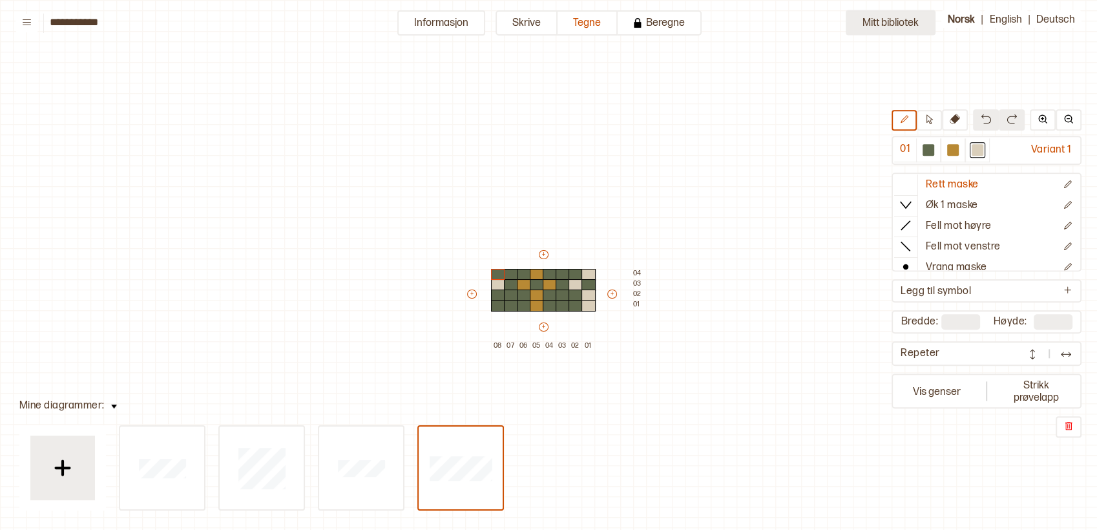
scroll to position [36, 13]
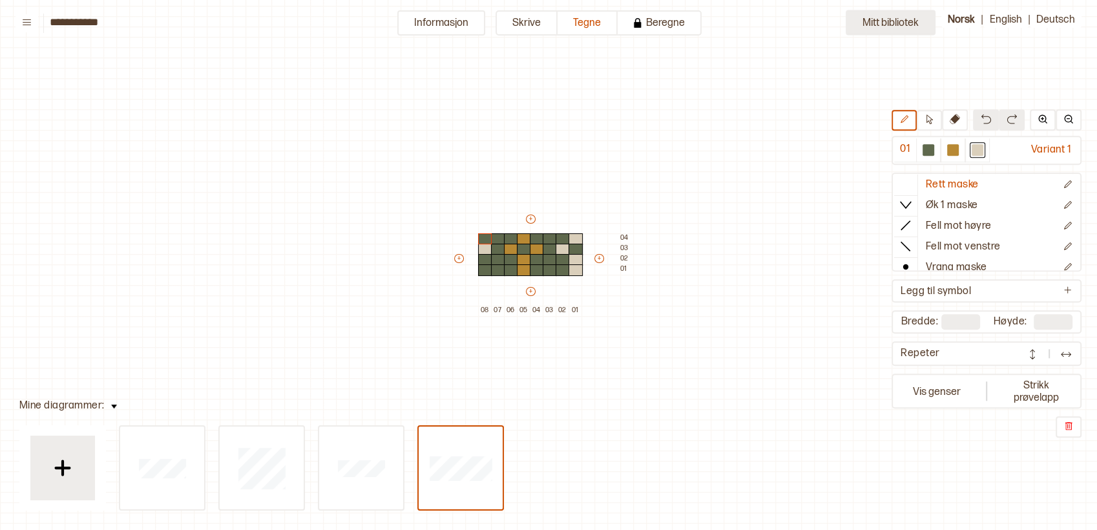
click at [877, 17] on button "Mitt bibliotek" at bounding box center [891, 22] width 90 height 25
type input "**"
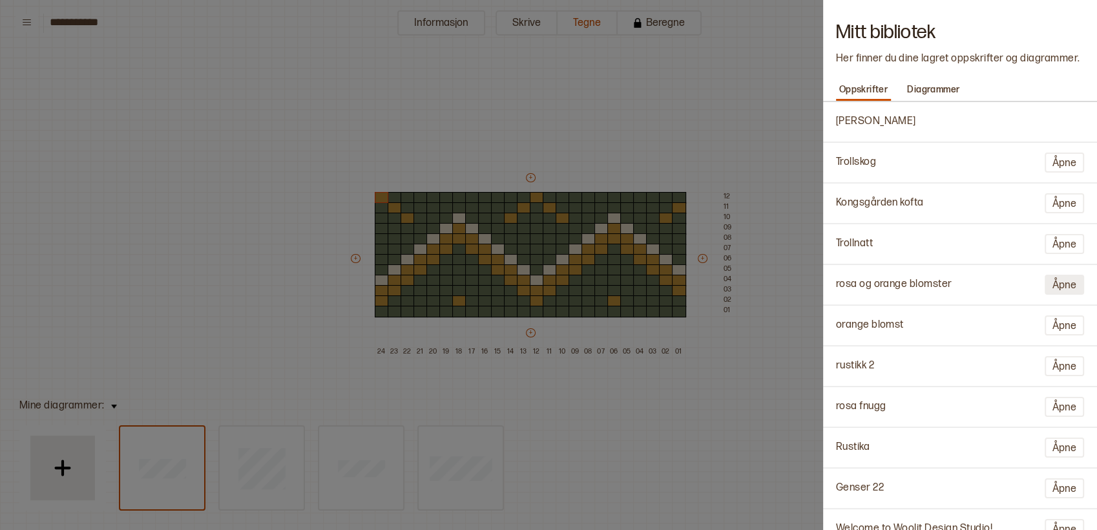
click at [1060, 284] on button "Åpne" at bounding box center [1064, 285] width 39 height 20
type input "**********"
type input "**"
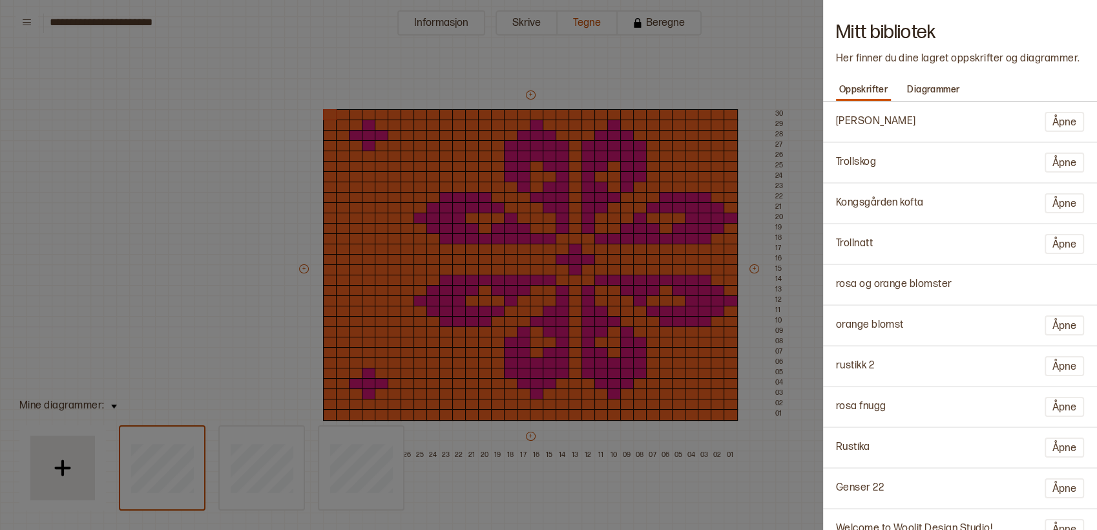
click at [232, 247] on div at bounding box center [548, 265] width 1097 height 530
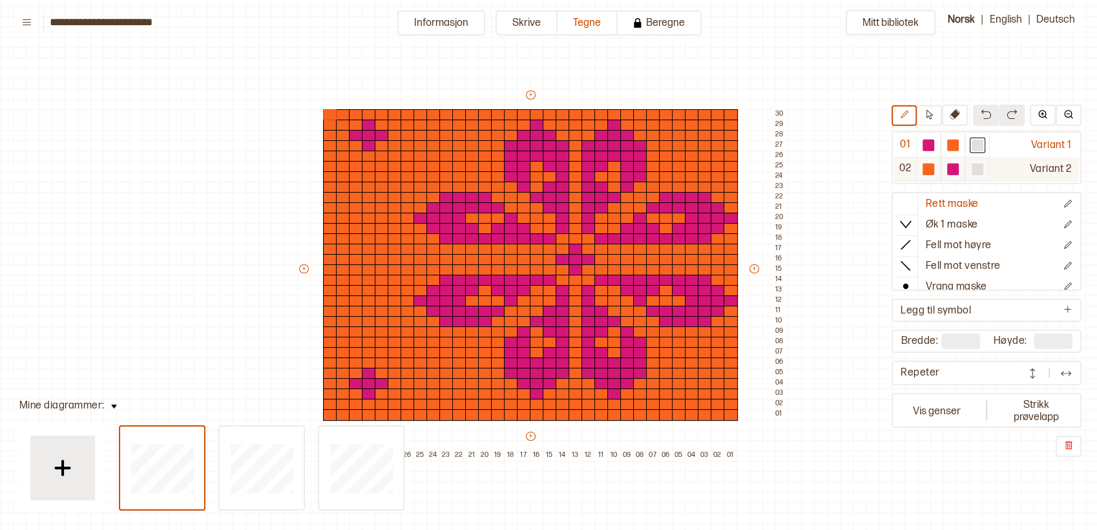
click at [1063, 167] on div "Variant 2" at bounding box center [1034, 169] width 89 height 24
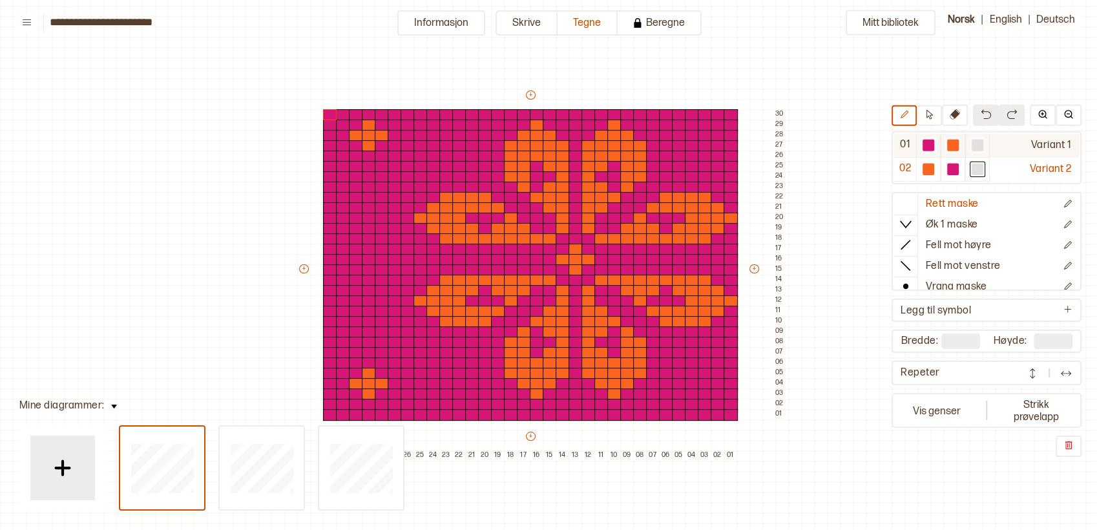
click at [1049, 147] on div "Variant 1" at bounding box center [1034, 145] width 89 height 24
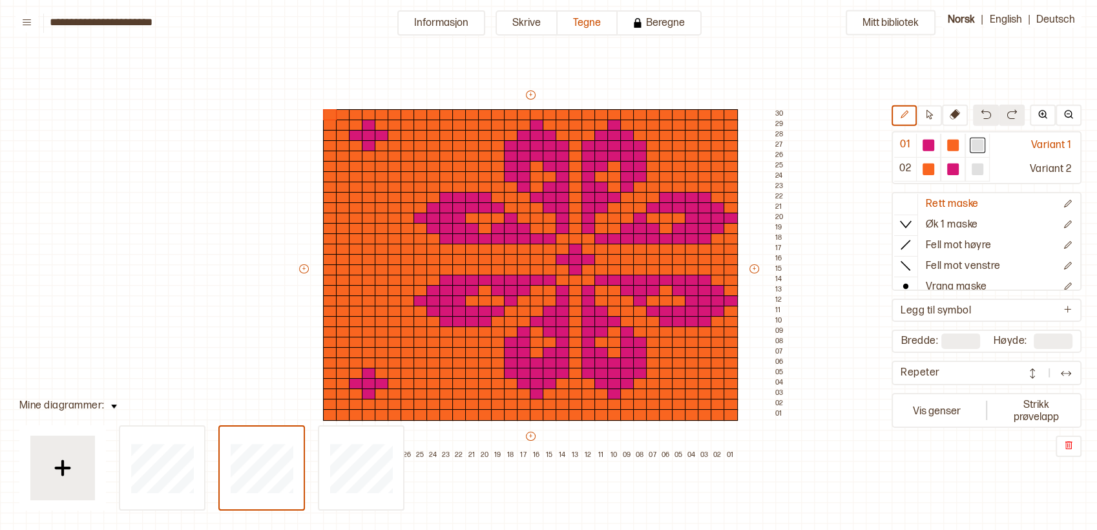
click at [932, 119] on button at bounding box center [929, 115] width 25 height 21
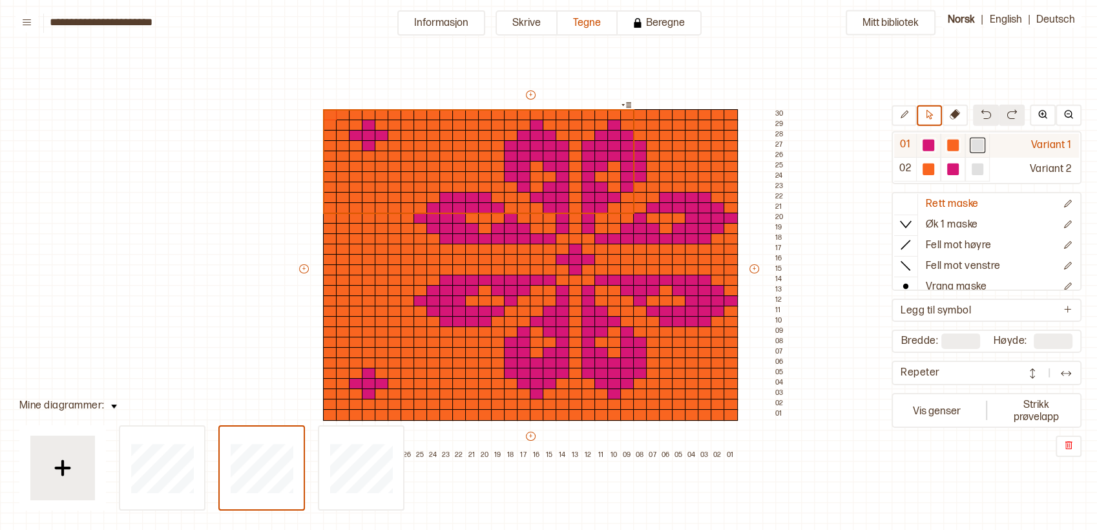
click at [925, 145] on div at bounding box center [928, 145] width 12 height 12
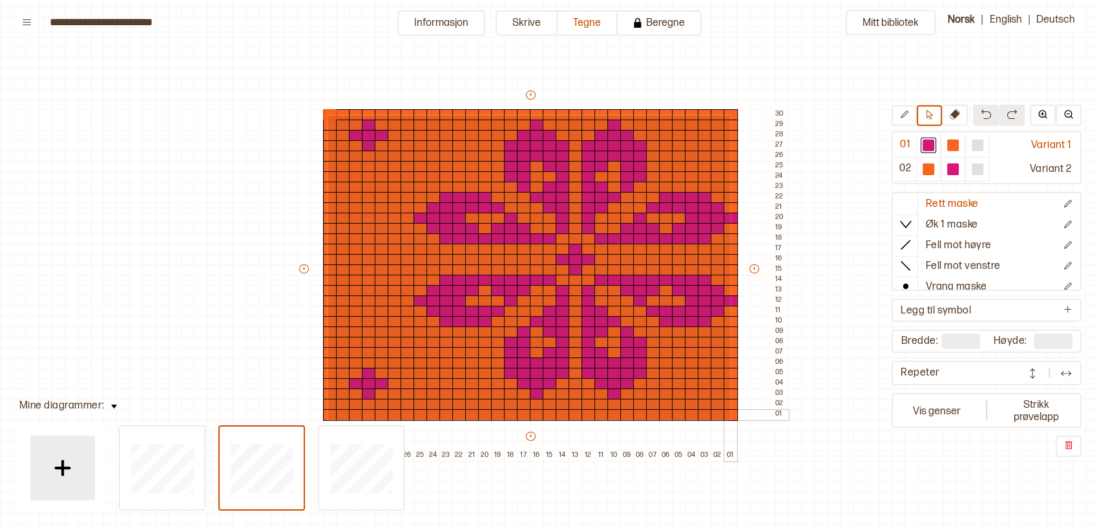
drag, startPoint x: 328, startPoint y: 114, endPoint x: 734, endPoint y: 417, distance: 507.2
click at [734, 417] on div "+ + + + 32 31 30 29 28 27 26 25 24 23 22 21 20 19 18 17 16 15 14 13 12 11 10 09…" at bounding box center [542, 275] width 491 height 372
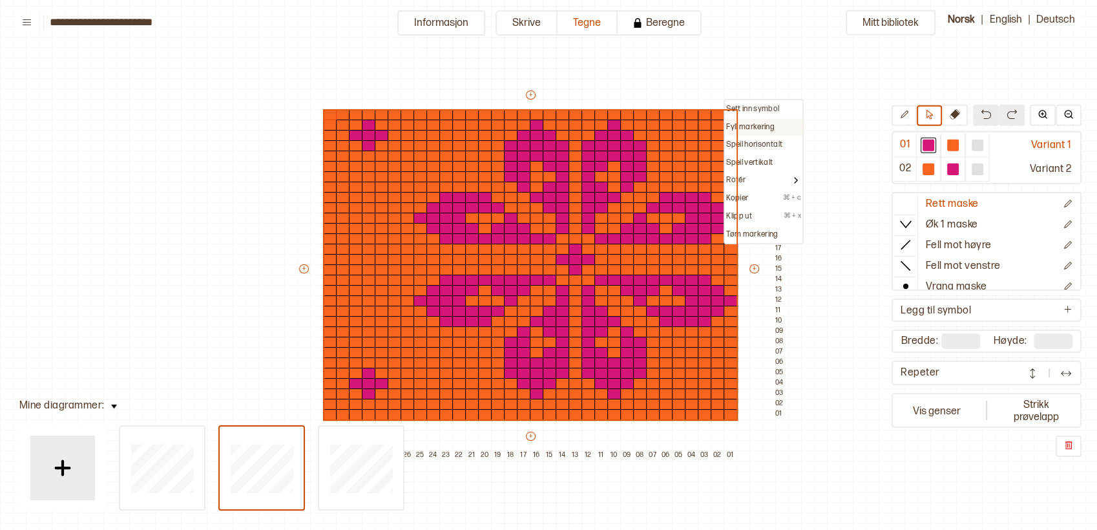
click at [751, 123] on p "Fyll markering" at bounding box center [750, 127] width 48 height 10
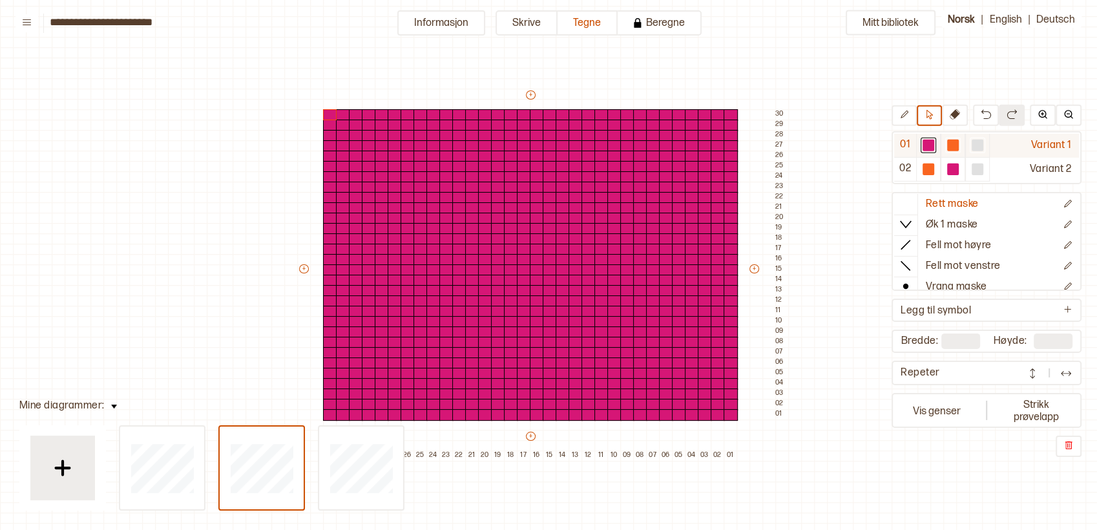
click at [955, 145] on div at bounding box center [953, 145] width 12 height 12
click at [358, 132] on div at bounding box center [356, 136] width 14 height 12
click at [915, 118] on button at bounding box center [903, 115] width 25 height 21
click at [355, 134] on div at bounding box center [356, 136] width 14 height 12
click at [378, 137] on div at bounding box center [382, 136] width 14 height 12
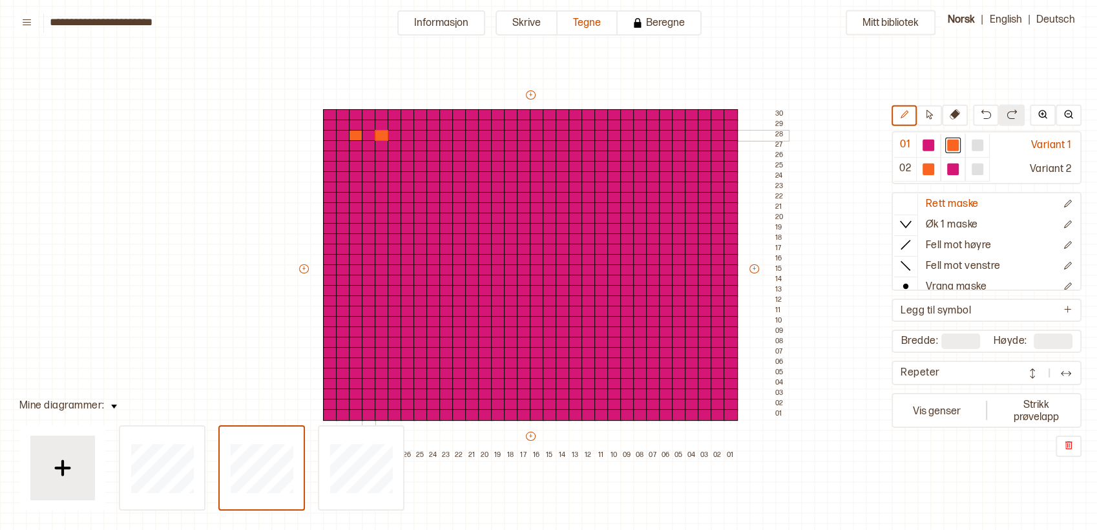
click at [367, 137] on div at bounding box center [369, 136] width 14 height 12
click at [367, 123] on div at bounding box center [369, 126] width 14 height 12
click at [367, 147] on div at bounding box center [369, 146] width 14 height 12
click at [364, 391] on div at bounding box center [369, 394] width 14 height 12
click at [364, 382] on div at bounding box center [369, 384] width 14 height 12
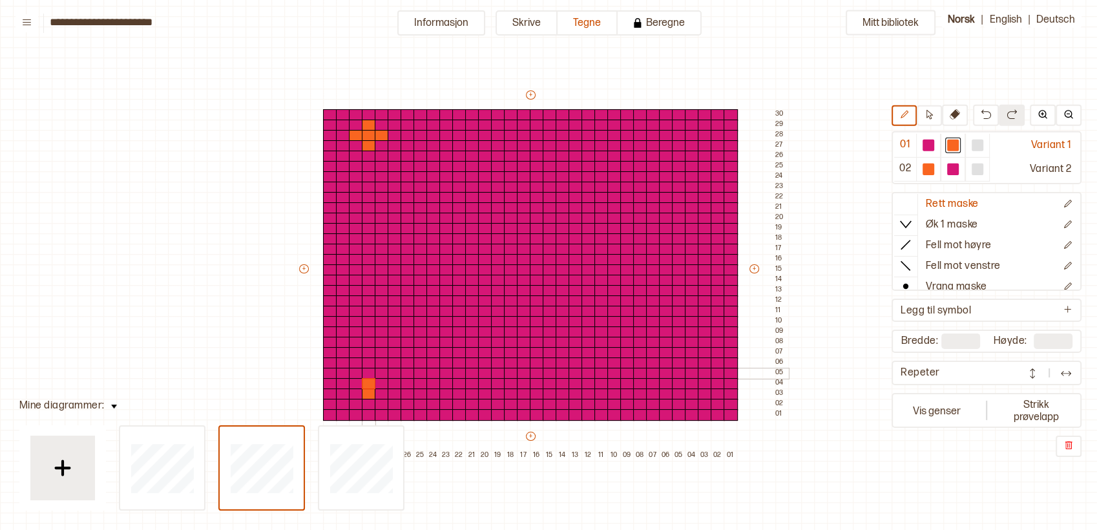
click at [366, 373] on div at bounding box center [369, 374] width 14 height 12
click at [355, 382] on div at bounding box center [356, 384] width 14 height 12
click at [375, 381] on div at bounding box center [382, 384] width 14 height 12
click at [572, 261] on div at bounding box center [575, 260] width 14 height 12
click at [574, 245] on div at bounding box center [575, 250] width 14 height 12
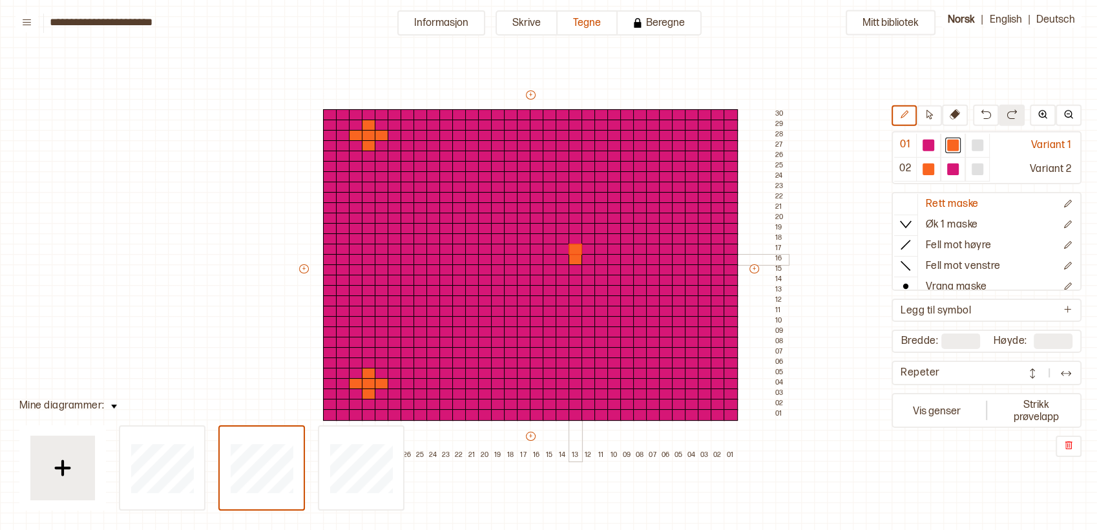
click at [565, 260] on div at bounding box center [563, 260] width 14 height 12
click at [584, 258] on div at bounding box center [588, 260] width 14 height 12
click at [578, 270] on div at bounding box center [575, 270] width 14 height 12
click at [599, 229] on div at bounding box center [601, 229] width 14 height 12
click at [601, 229] on div at bounding box center [601, 229] width 14 height 12
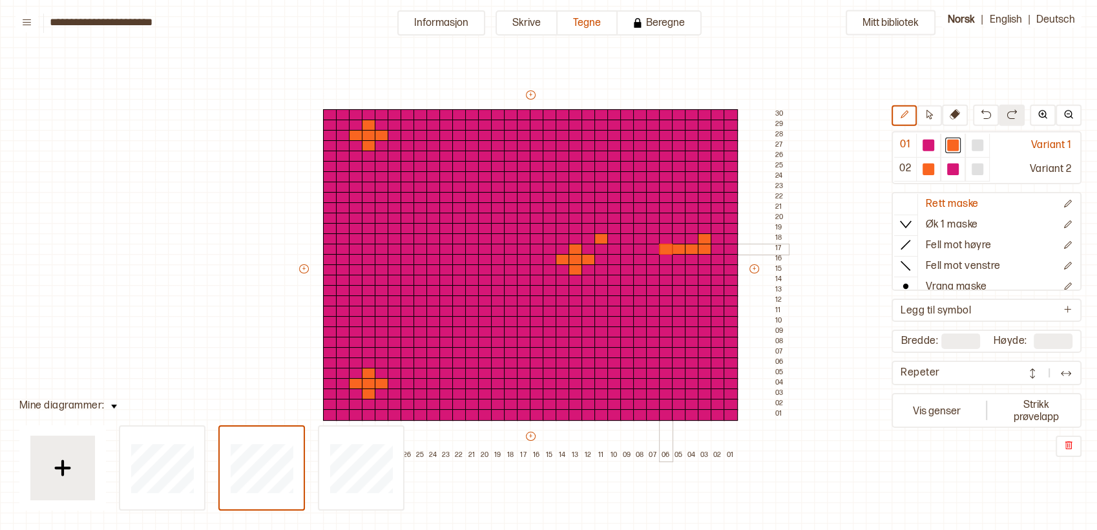
drag, startPoint x: 704, startPoint y: 242, endPoint x: 663, endPoint y: 243, distance: 41.4
click at [663, 243] on div "+ + + + 32 31 30 29 28 27 26 25 24 23 22 21 20 19 18 17 16 15 14 13 12 11 10 09…" at bounding box center [542, 275] width 491 height 372
drag, startPoint x: 689, startPoint y: 240, endPoint x: 652, endPoint y: 236, distance: 37.0
click at [659, 236] on div "+ + + + 32 31 30 29 28 27 26 25 24 23 22 21 20 19 18 17 16 15 14 13 12 11 10 09…" at bounding box center [542, 275] width 491 height 372
click at [635, 237] on div at bounding box center [640, 239] width 14 height 12
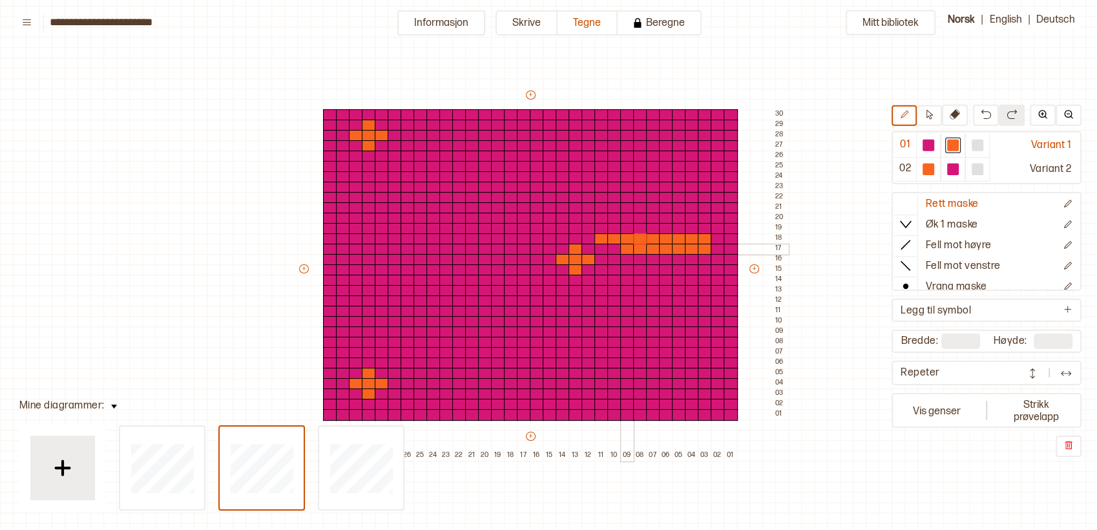
click at [623, 247] on div at bounding box center [627, 250] width 14 height 12
click at [590, 280] on div at bounding box center [588, 281] width 14 height 12
click at [727, 278] on div at bounding box center [731, 281] width 14 height 12
click at [599, 278] on div at bounding box center [601, 281] width 14 height 12
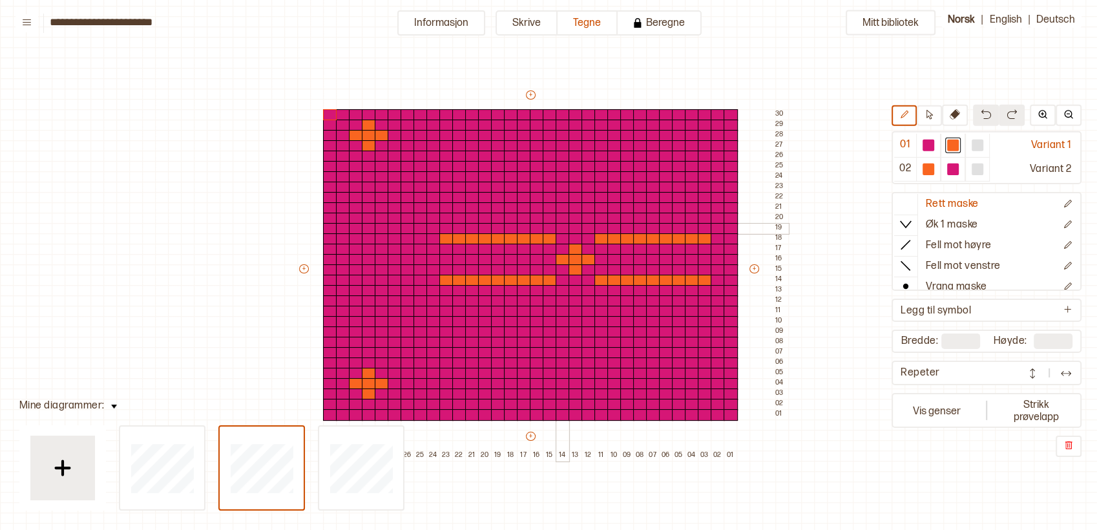
click at [565, 224] on div at bounding box center [563, 229] width 14 height 12
drag, startPoint x: 585, startPoint y: 225, endPoint x: 589, endPoint y: 152, distance: 72.4
click at [589, 152] on div "+ + + + 32 31 30 29 28 27 26 25 24 23 22 21 20 19 18 17 16 15 14 13 12 11 10 09…" at bounding box center [542, 275] width 491 height 372
drag, startPoint x: 559, startPoint y: 222, endPoint x: 559, endPoint y: 154, distance: 68.5
click at [559, 154] on div "+ + + + 32 31 30 29 28 27 26 25 24 23 22 21 20 19 18 17 16 15 14 13 12 11 10 09…" at bounding box center [542, 275] width 491 height 372
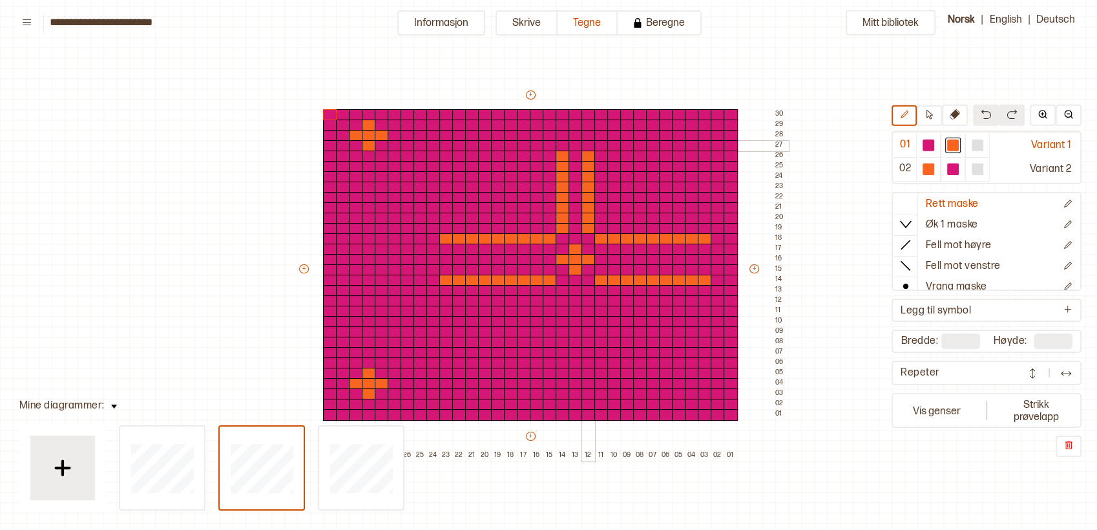
click at [592, 144] on div at bounding box center [588, 146] width 14 height 12
click at [559, 149] on div at bounding box center [563, 146] width 14 height 12
drag, startPoint x: 563, startPoint y: 290, endPoint x: 576, endPoint y: 327, distance: 39.0
click at [563, 364] on div "+ + + + 32 31 30 29 28 27 26 25 24 23 22 21 20 19 18 17 16 15 14 13 12 11 10 09…" at bounding box center [542, 275] width 491 height 372
drag, startPoint x: 589, startPoint y: 291, endPoint x: 583, endPoint y: 365, distance: 74.5
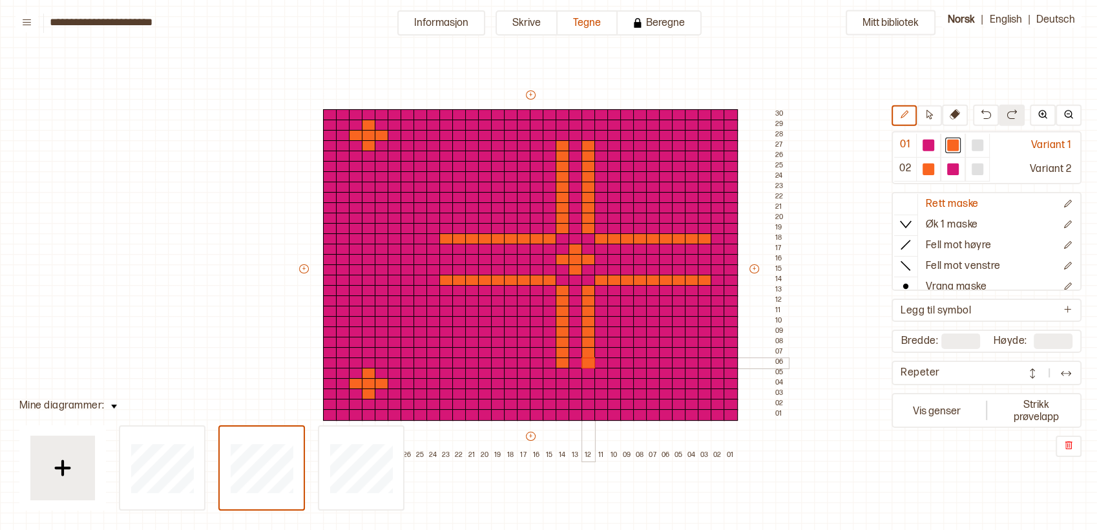
click at [583, 365] on div "+ + + + 32 31 30 29 28 27 26 25 24 23 22 21 20 19 18 17 16 15 14 13 12 11 10 09…" at bounding box center [542, 275] width 491 height 372
click at [584, 368] on div at bounding box center [588, 374] width 14 height 12
click at [558, 371] on div at bounding box center [563, 374] width 14 height 12
click at [605, 137] on div at bounding box center [601, 136] width 14 height 12
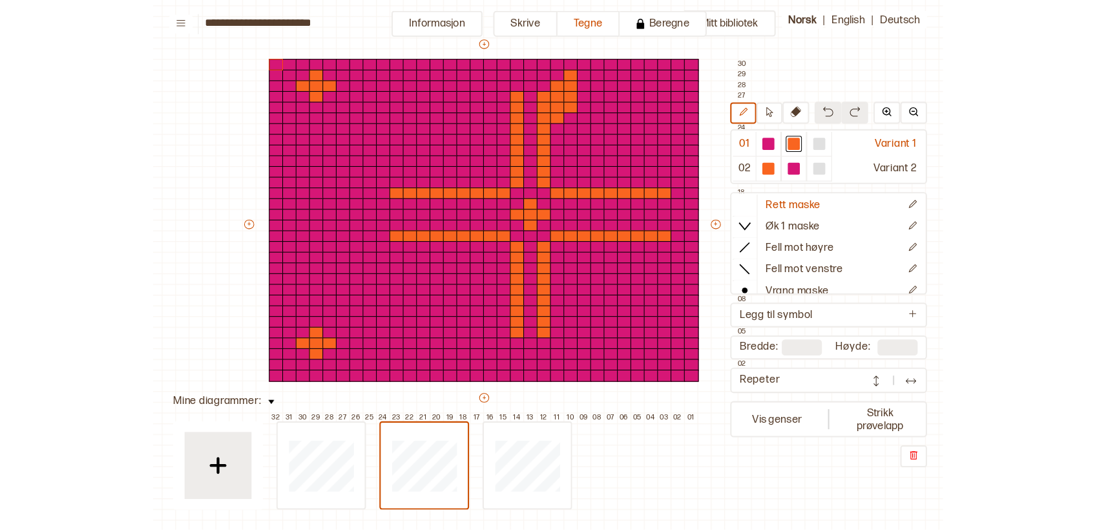
scroll to position [88, 62]
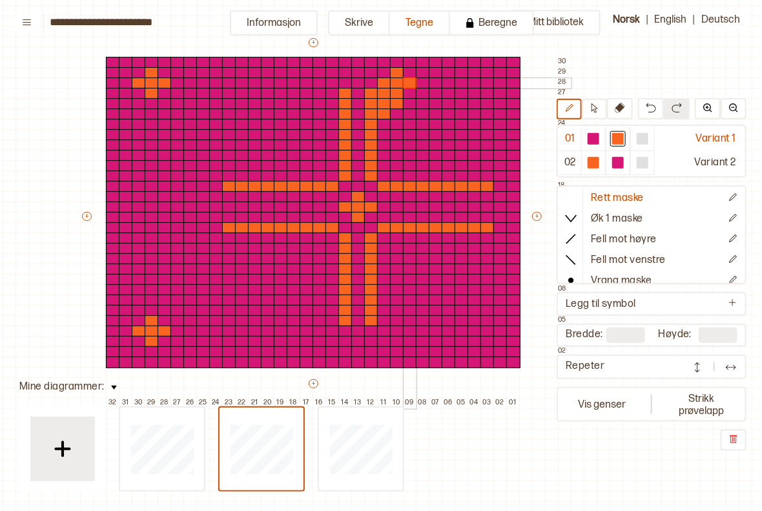
click at [407, 81] on div at bounding box center [410, 84] width 14 height 12
click at [382, 136] on div at bounding box center [384, 135] width 14 height 12
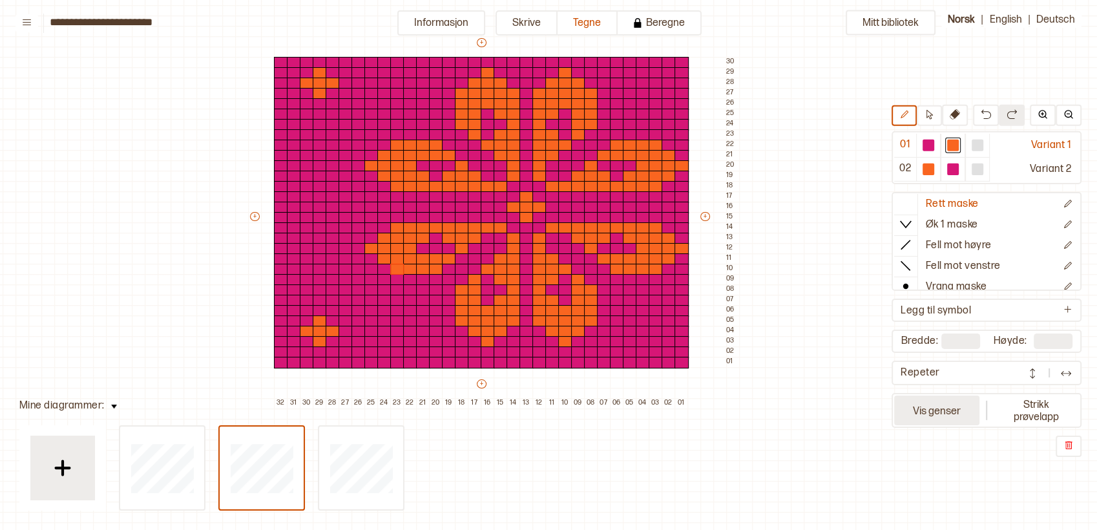
click at [935, 415] on button "Vis genser" at bounding box center [936, 410] width 85 height 30
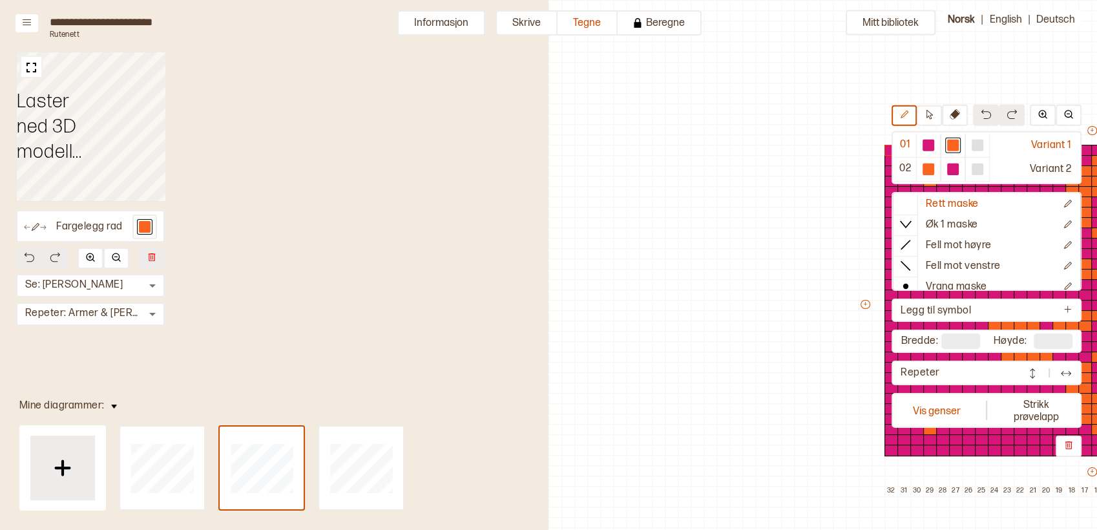
scroll to position [51, 532]
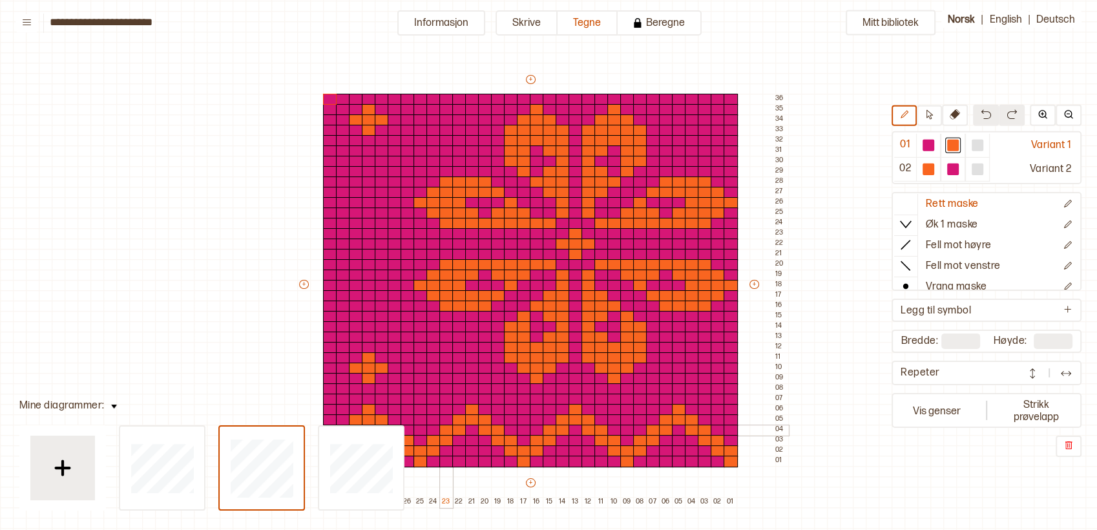
scroll to position [123, 13]
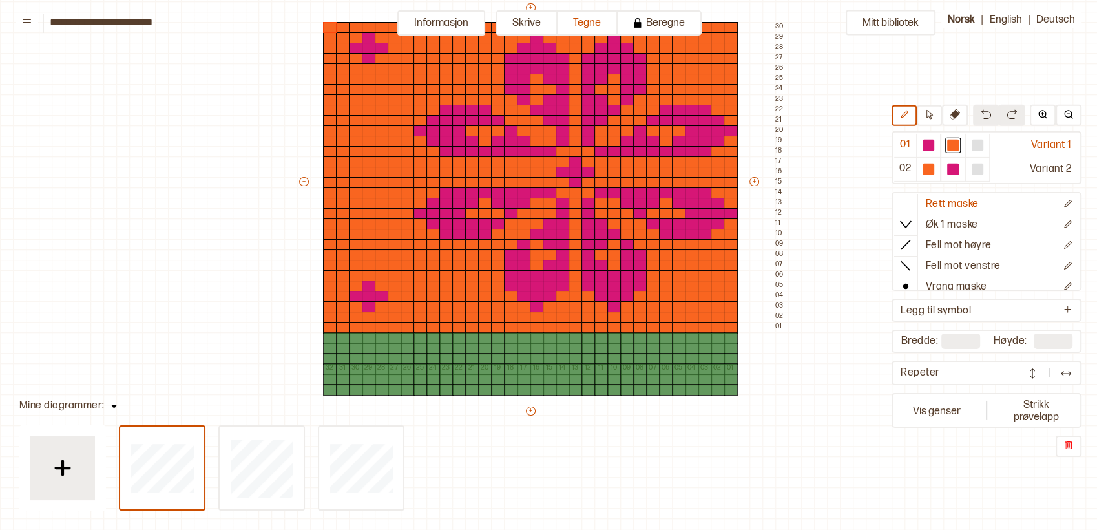
type input "**"
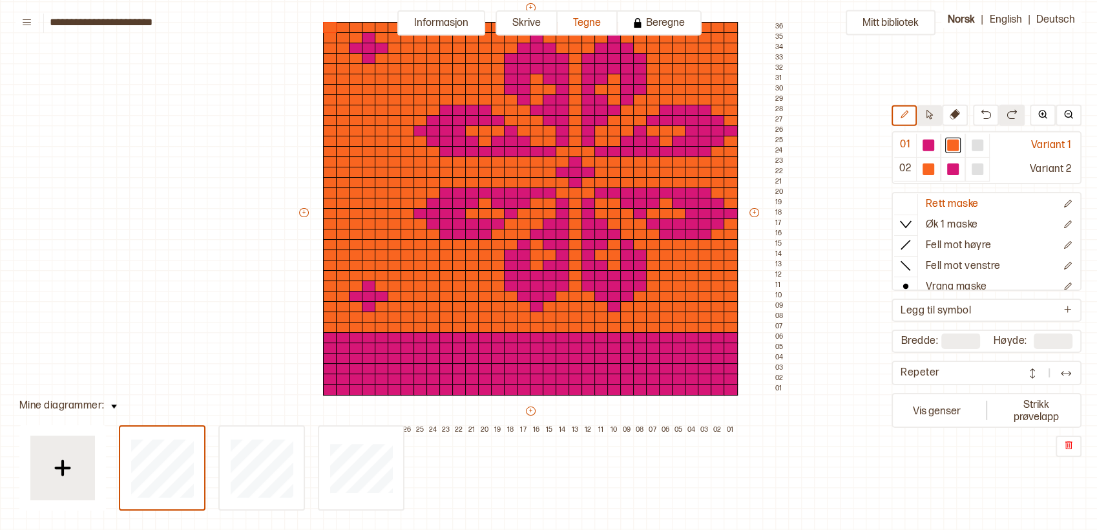
click at [922, 109] on button at bounding box center [929, 115] width 25 height 21
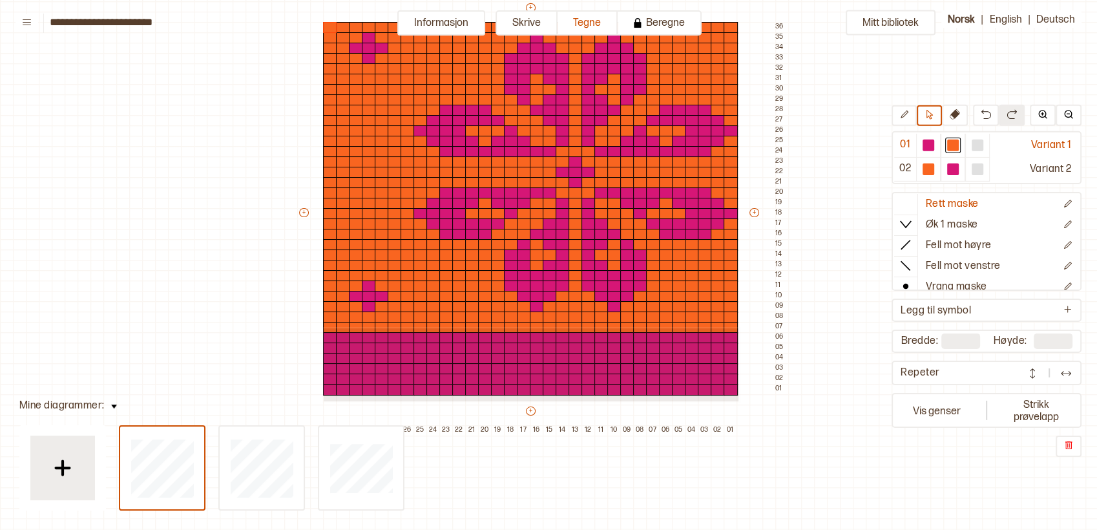
drag, startPoint x: 322, startPoint y: 327, endPoint x: 737, endPoint y: 400, distance: 421.1
click at [737, 400] on div "+ + + + 32 31 30 29 28 27 26 25 24 23 22 21 20 19 18 17 16 15 14 13 12 11 10 09…" at bounding box center [542, 218] width 491 height 434
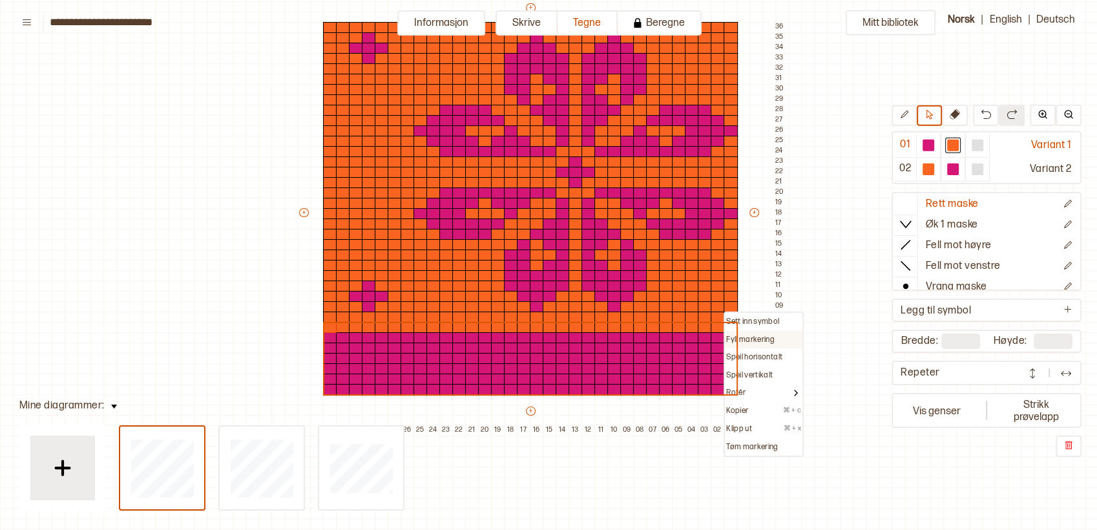
click at [753, 337] on p "Fyll markering" at bounding box center [750, 340] width 48 height 10
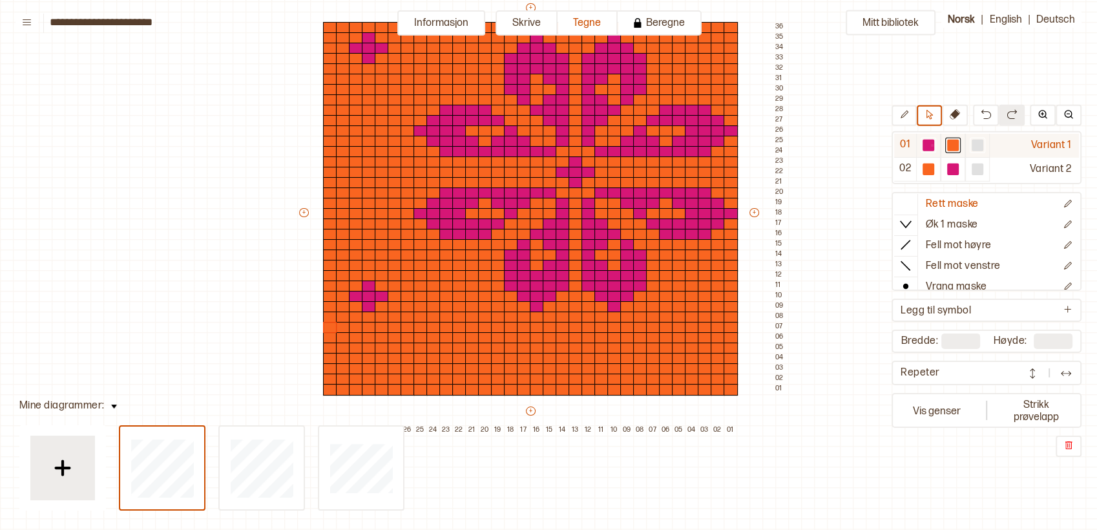
click at [931, 144] on div at bounding box center [928, 145] width 12 height 12
click at [732, 391] on div at bounding box center [731, 390] width 14 height 12
click at [903, 108] on button at bounding box center [903, 115] width 25 height 21
click at [731, 386] on div at bounding box center [731, 390] width 14 height 12
drag, startPoint x: 727, startPoint y: 379, endPoint x: 721, endPoint y: 378, distance: 6.5
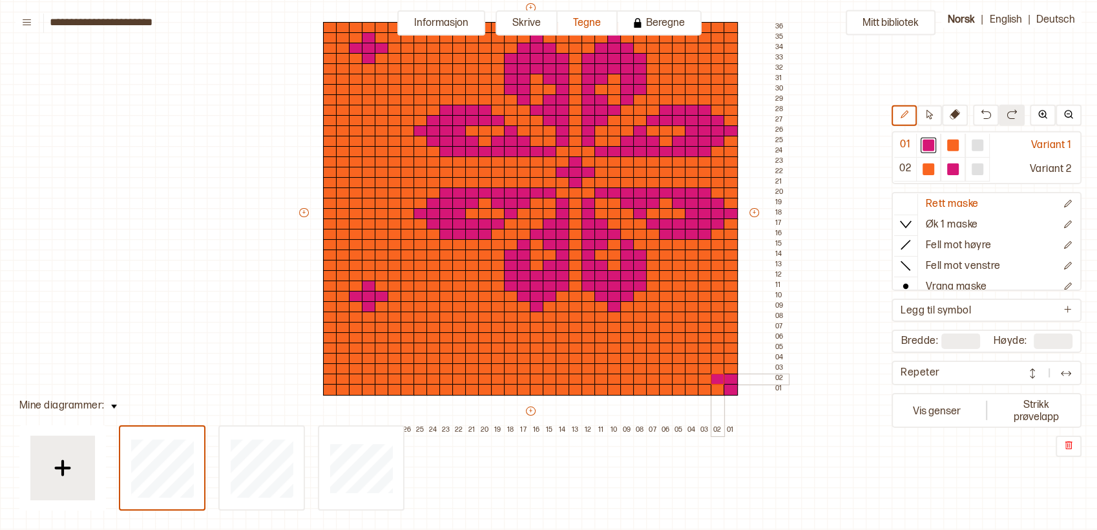
click at [721, 378] on div "+ + + + 32 31 30 29 28 27 26 25 24 23 22 21 20 19 18 17 16 15 14 13 12 11 10 09…" at bounding box center [542, 218] width 491 height 434
click at [720, 370] on div at bounding box center [718, 369] width 14 height 12
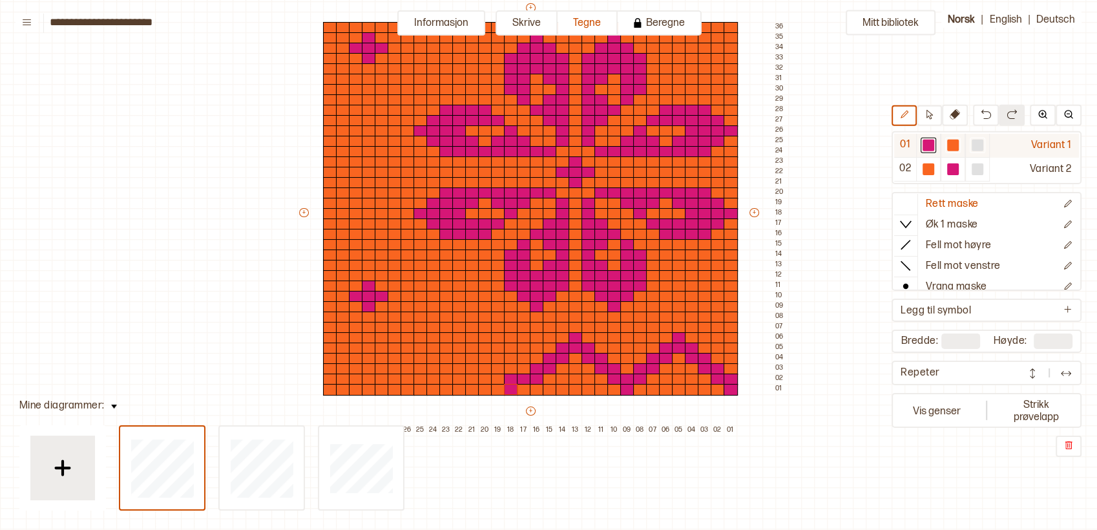
click at [956, 141] on div at bounding box center [953, 145] width 12 height 12
click at [510, 392] on div at bounding box center [511, 390] width 14 height 12
click at [930, 141] on div at bounding box center [928, 145] width 12 height 12
click at [522, 392] on div at bounding box center [524, 390] width 14 height 12
click at [510, 366] on div at bounding box center [511, 369] width 14 height 12
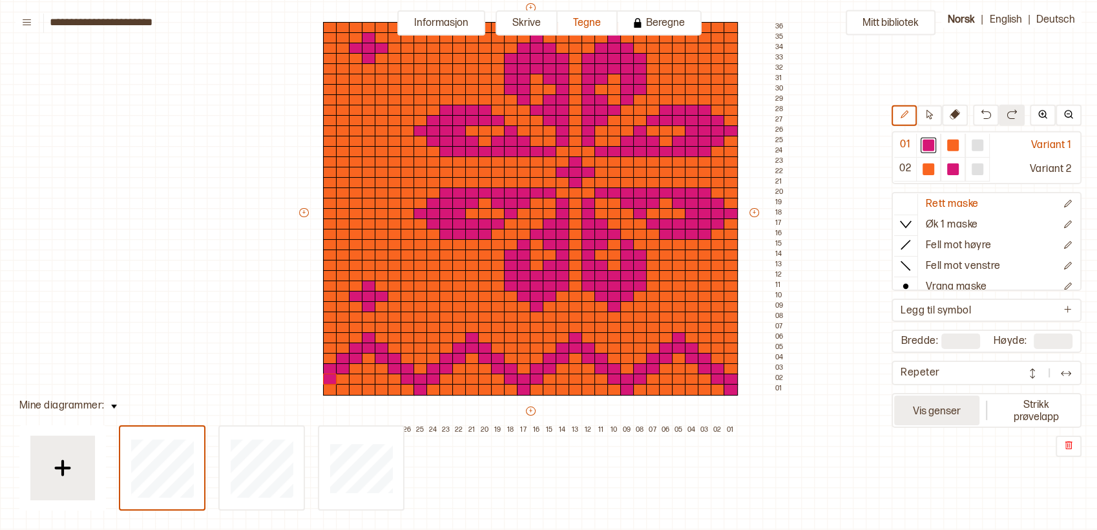
click at [941, 406] on button "Vis genser" at bounding box center [936, 410] width 85 height 30
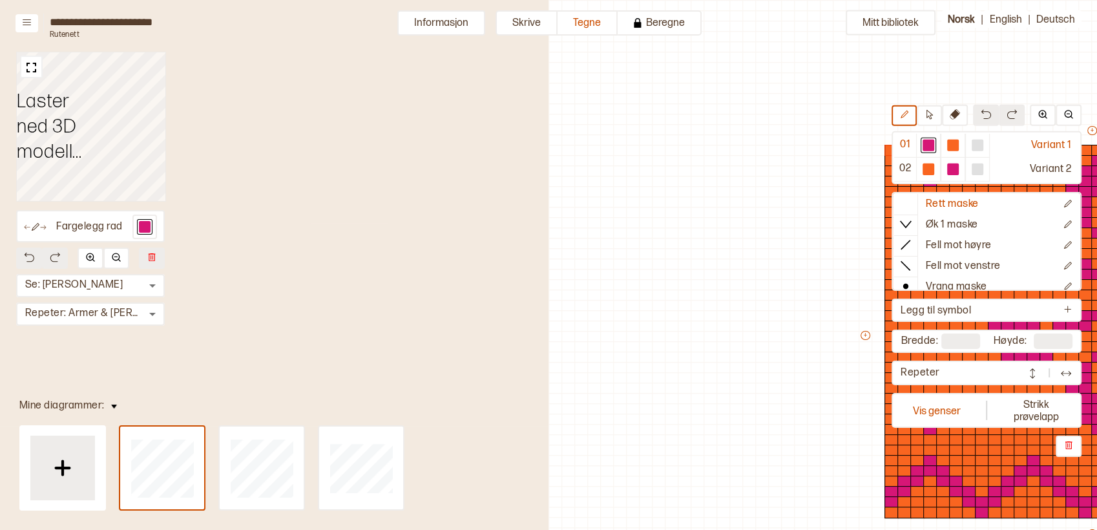
scroll to position [82, 532]
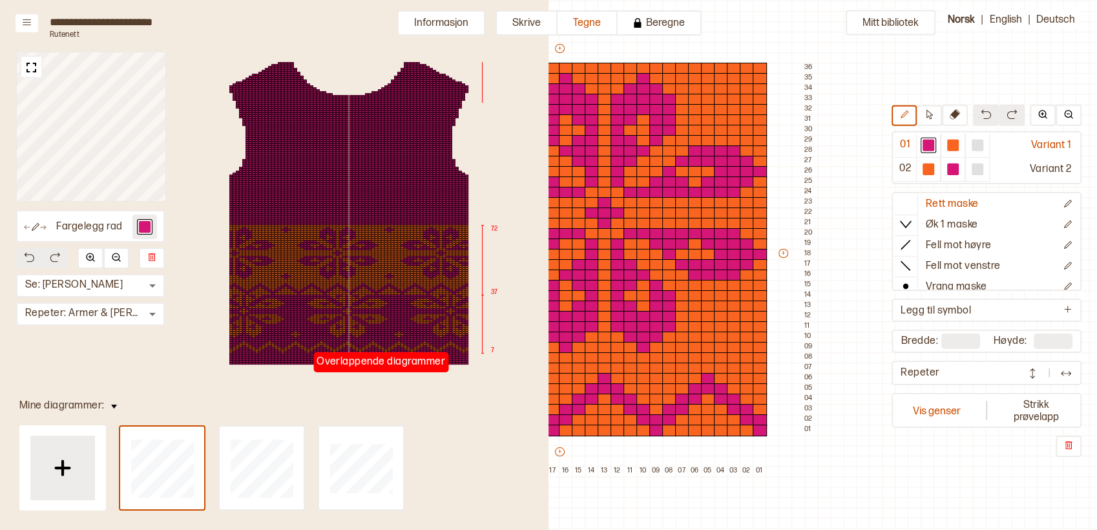
click at [150, 227] on div at bounding box center [145, 227] width 12 height 12
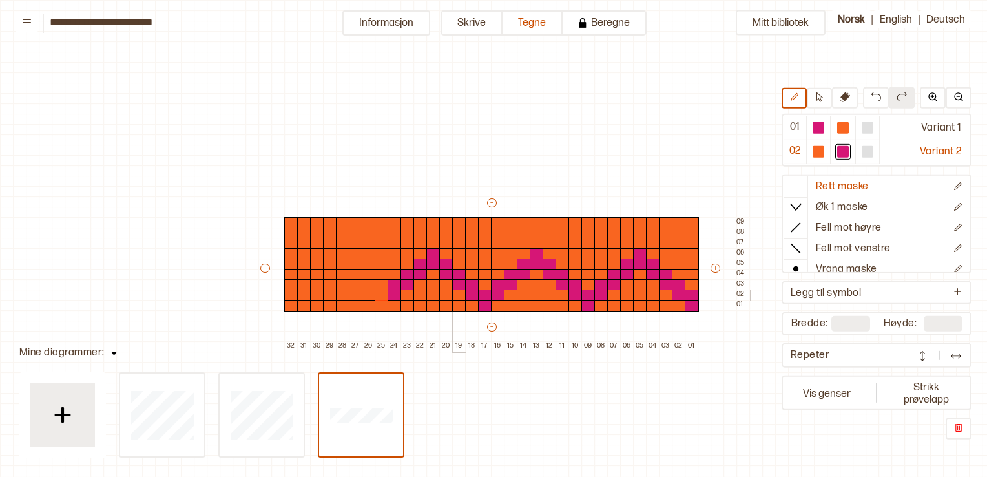
scroll to position [141, 16]
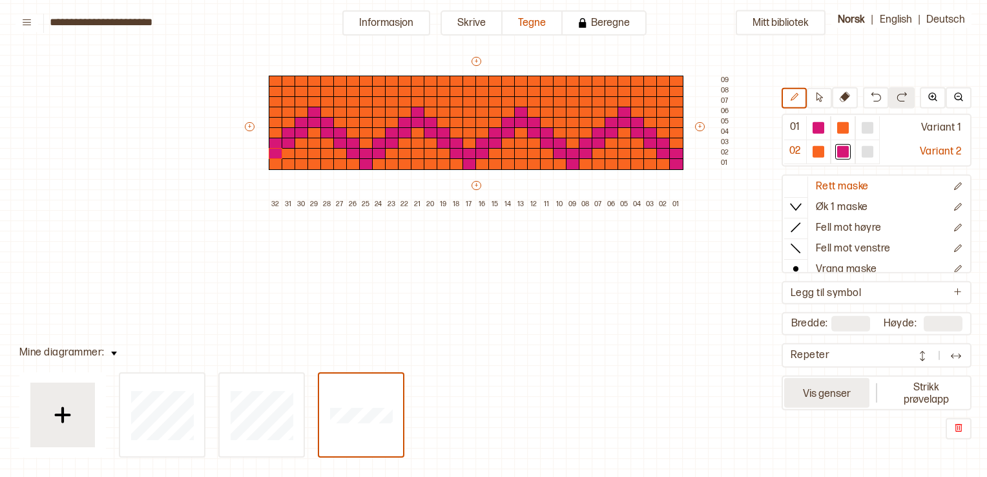
click at [846, 396] on button "Vis genser" at bounding box center [826, 393] width 85 height 30
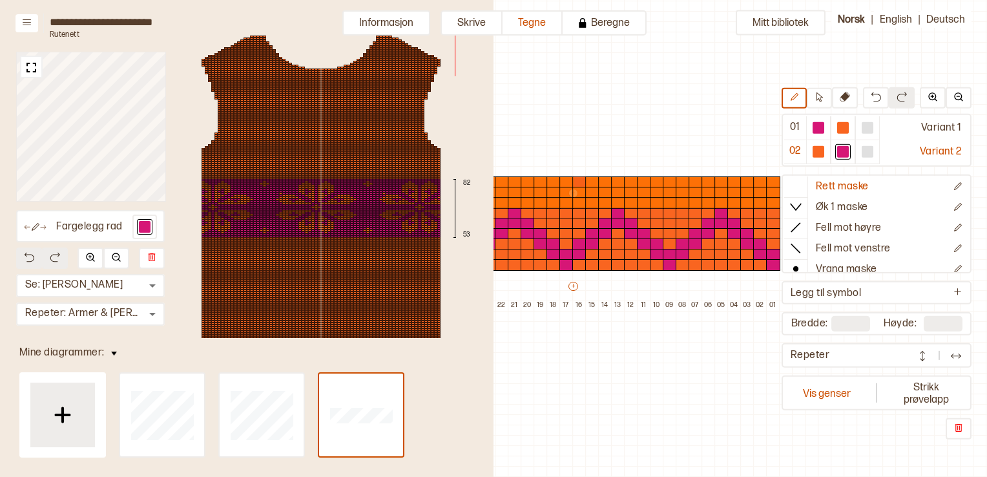
scroll to position [41, 400]
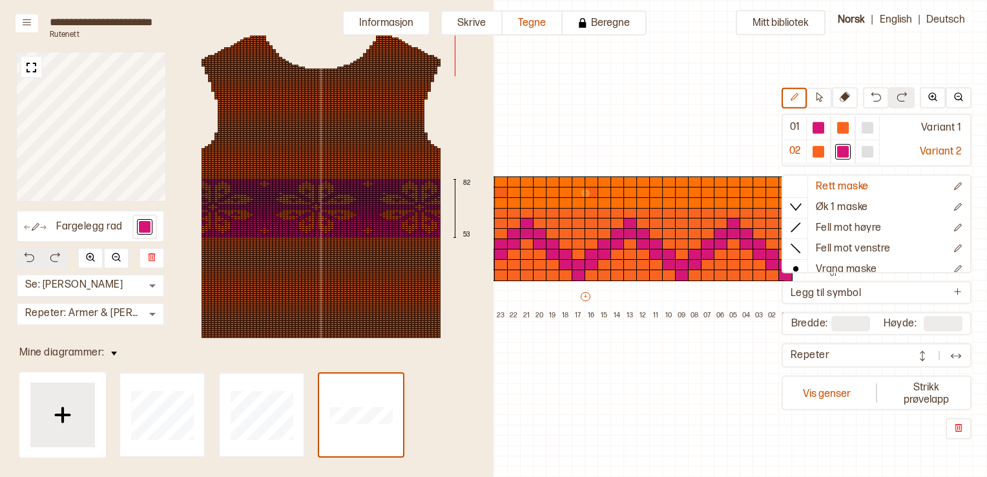
type input "*"
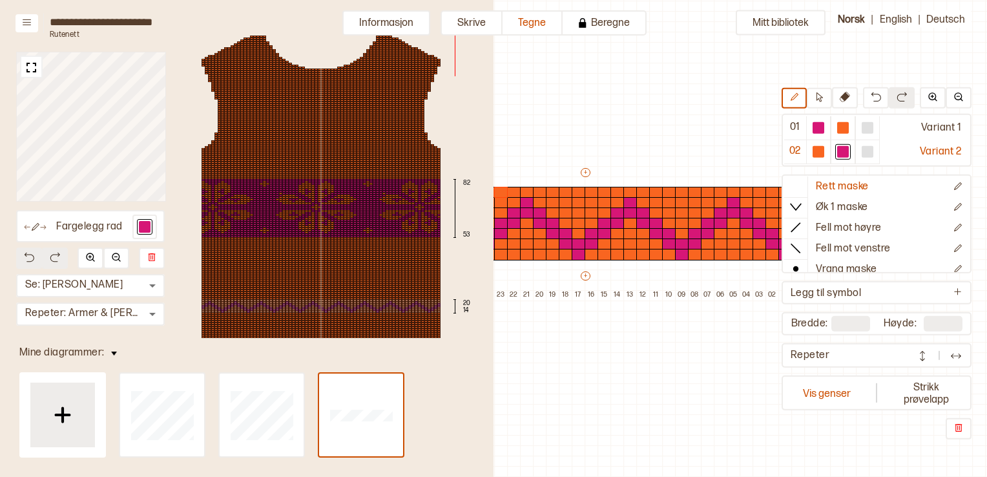
click at [404, 306] on div at bounding box center [403, 306] width 3 height 2
click at [85, 309] on body "**********" at bounding box center [493, 238] width 987 height 477
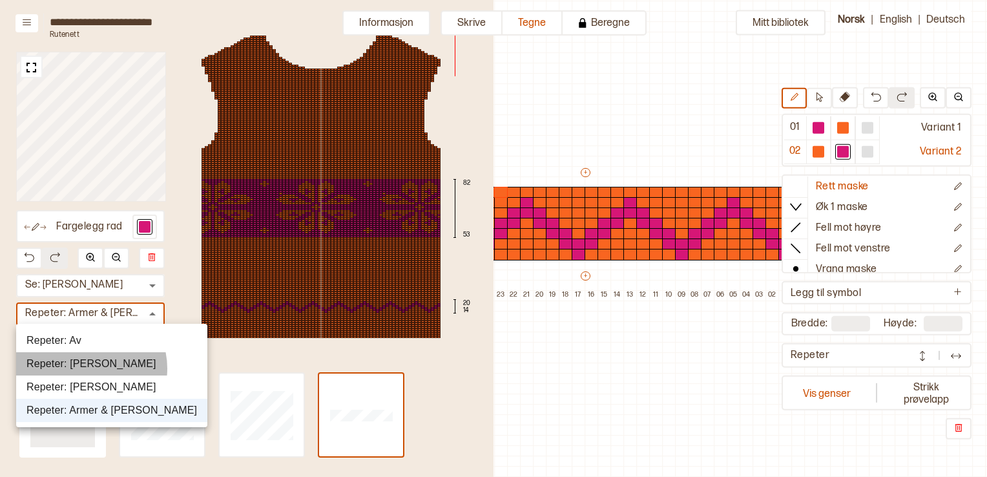
click at [89, 368] on li "Repeter: Fremre Torso" at bounding box center [111, 363] width 191 height 23
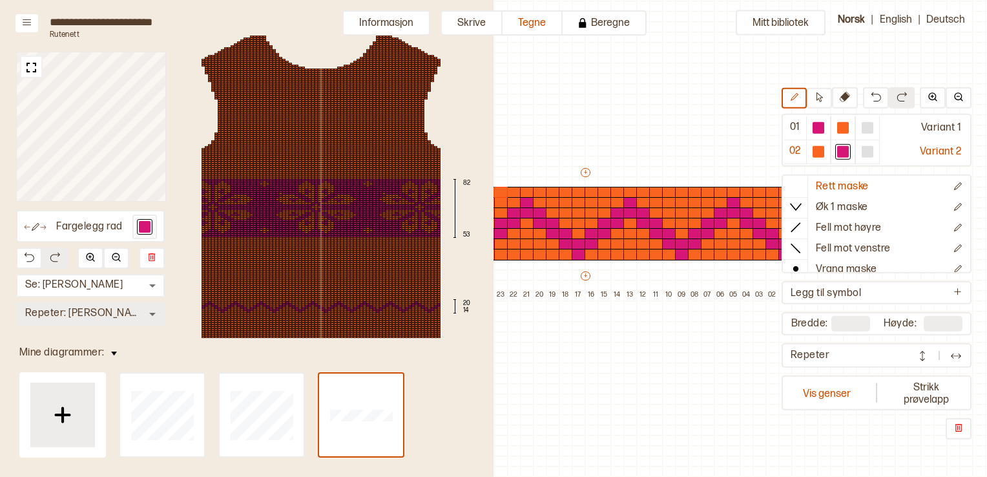
click at [87, 313] on body "**********" at bounding box center [493, 238] width 987 height 477
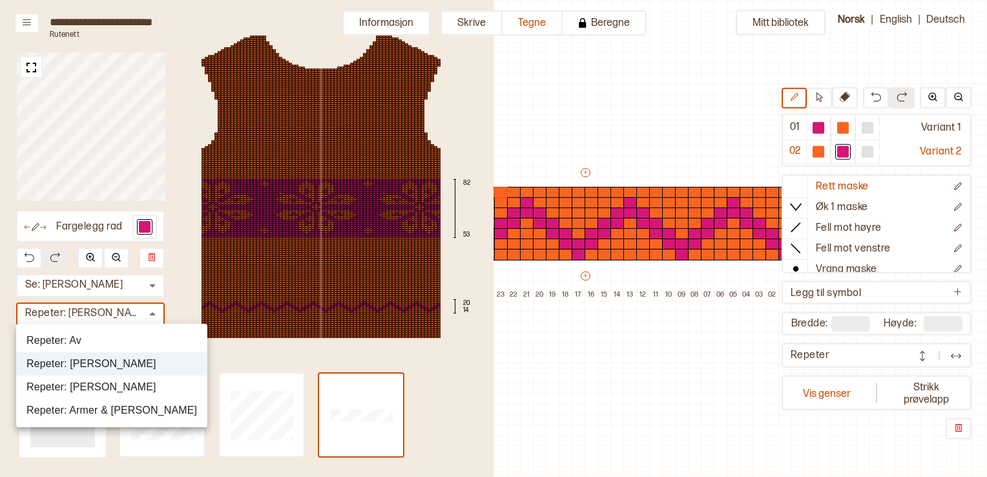
click at [99, 386] on li "Repeter: [PERSON_NAME]" at bounding box center [111, 386] width 191 height 23
type input "*"
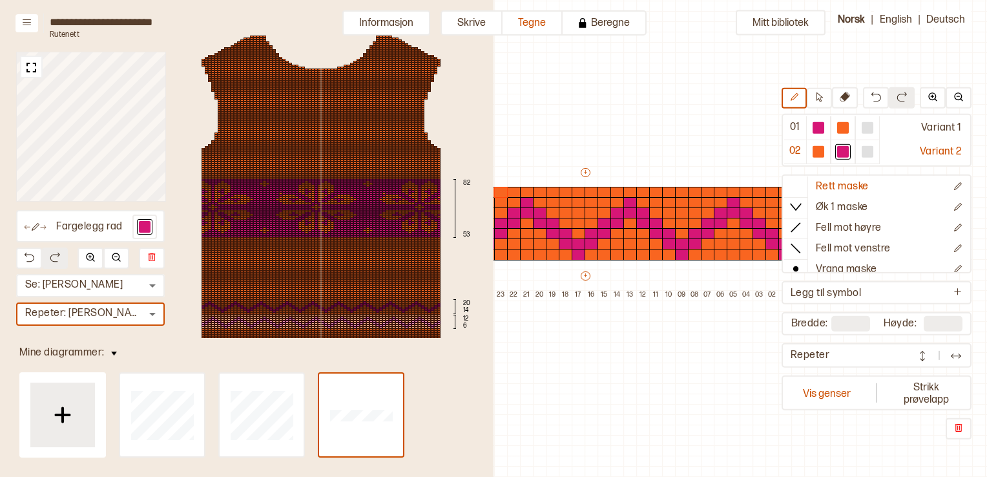
click at [267, 306] on div "82 53 20 14 12 6" at bounding box center [321, 187] width 317 height 322
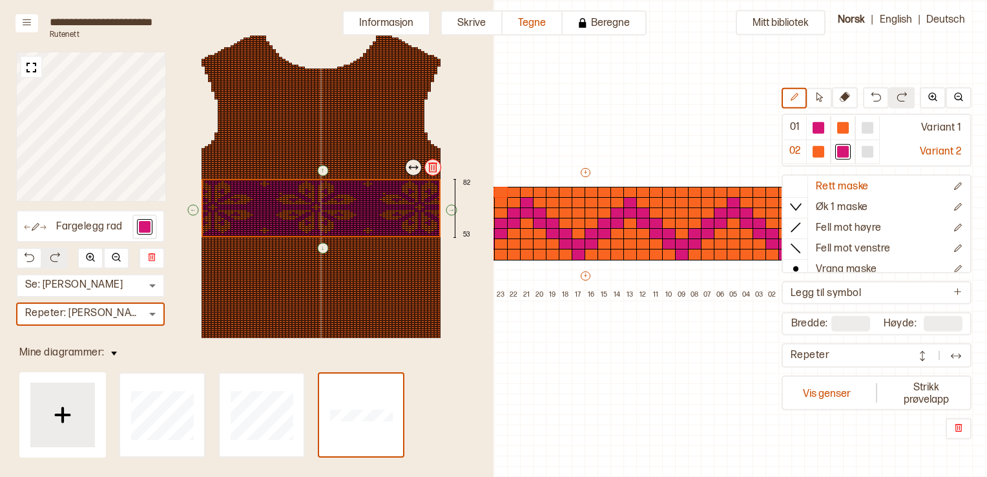
click at [257, 212] on div "↑ ← ↓ → 82 53" at bounding box center [321, 187] width 317 height 322
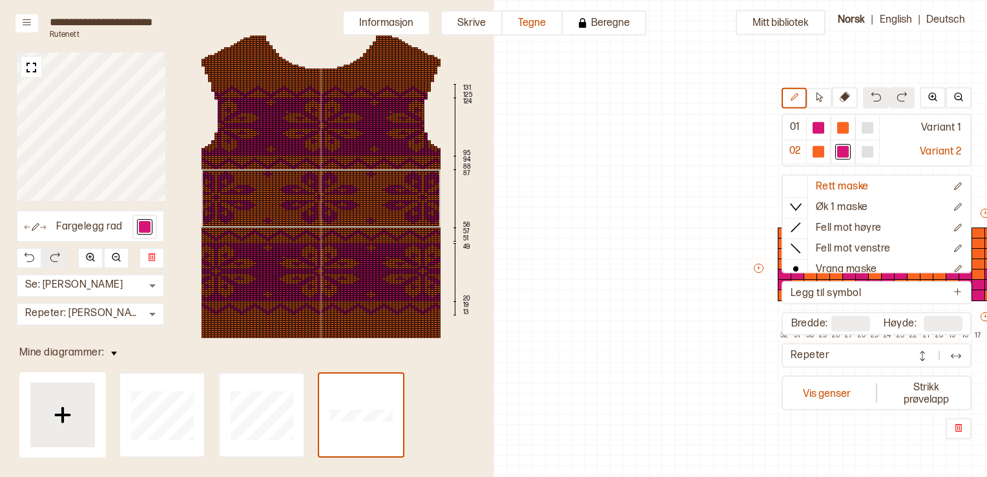
scroll to position [41, 400]
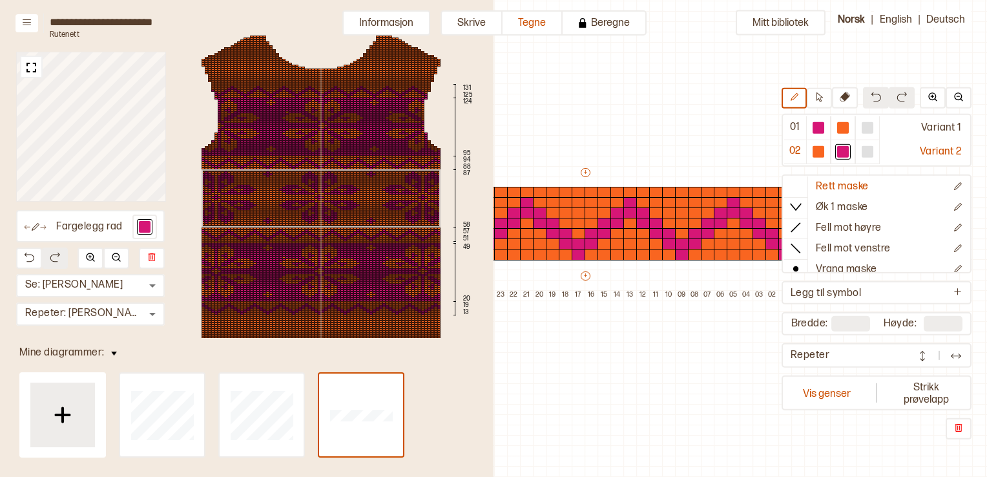
click at [318, 90] on div "131 125 124 95 94 88 87 58 57 51 49 20 19 13" at bounding box center [321, 187] width 317 height 322
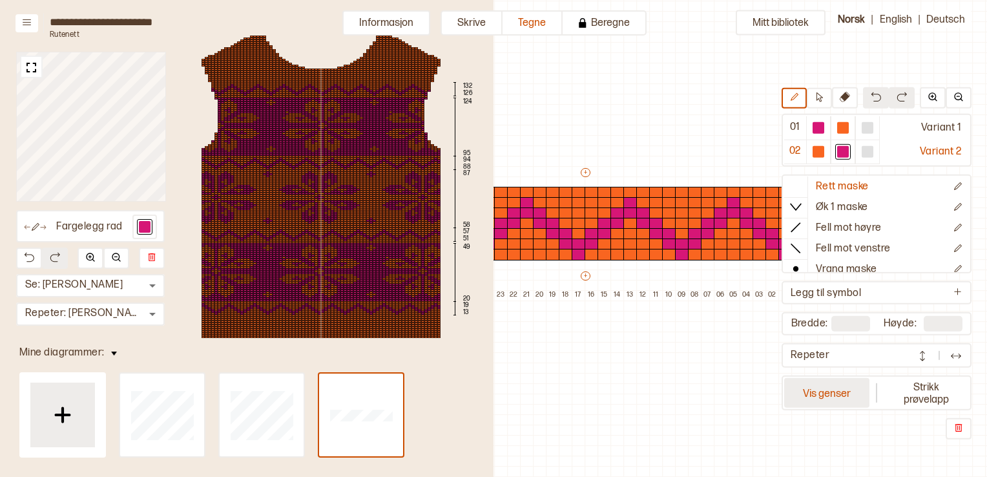
click at [858, 392] on button "Vis genser" at bounding box center [826, 393] width 85 height 30
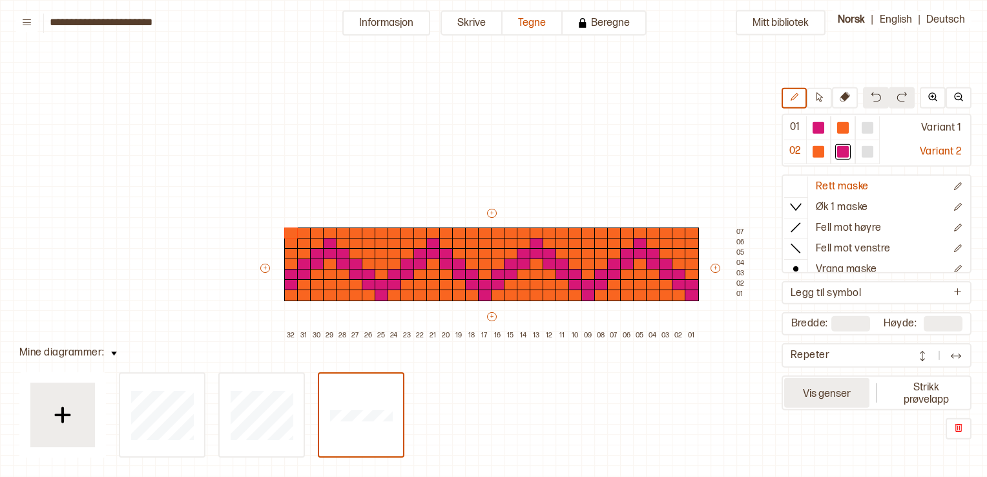
scroll to position [41, 16]
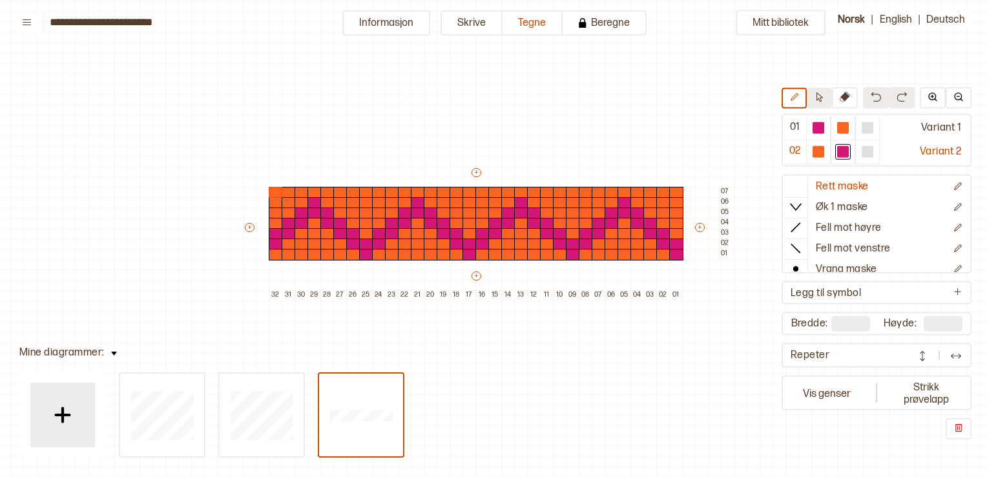
click at [817, 98] on button at bounding box center [819, 97] width 25 height 21
click at [824, 152] on div at bounding box center [819, 151] width 12 height 12
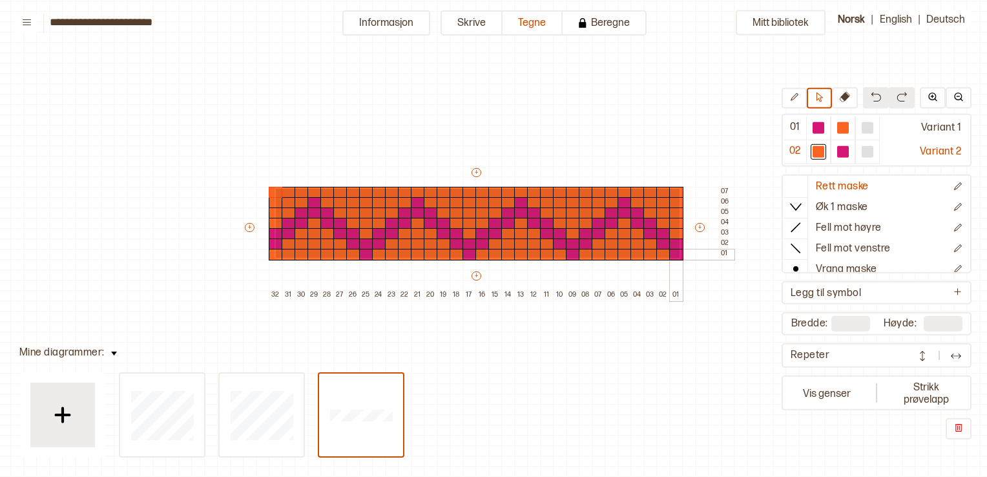
drag, startPoint x: 275, startPoint y: 187, endPoint x: 678, endPoint y: 256, distance: 409.6
click at [678, 256] on div "+ + + + 32 31 30 29 28 27 26 25 24 23 22 21 20 19 18 17 16 15 14 13 12 11 10 09…" at bounding box center [488, 233] width 491 height 134
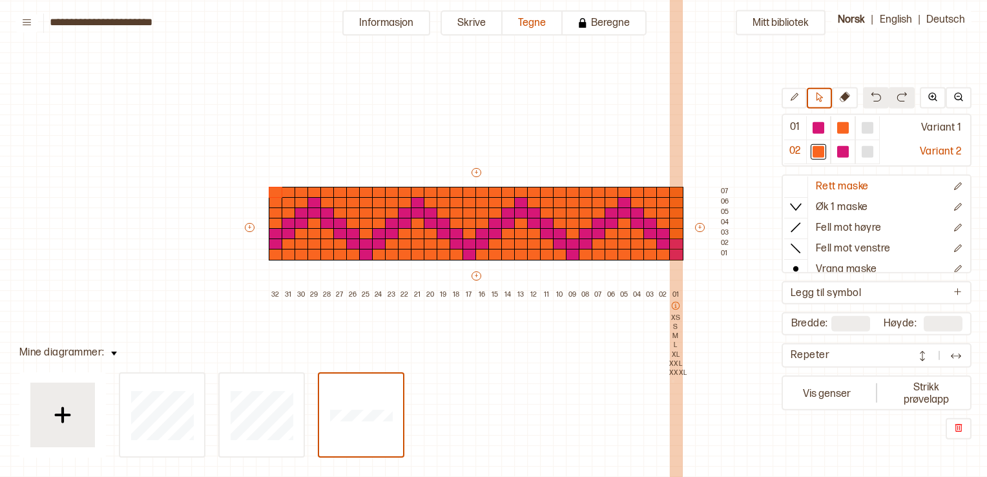
click at [672, 380] on div "01 XS S M L XL XXL XXXL" at bounding box center [675, 354] width 13 height 129
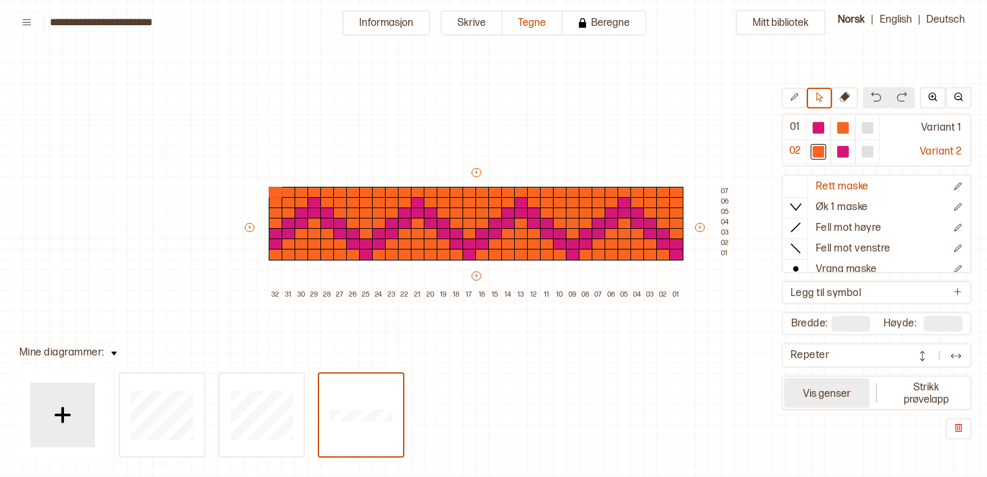
click at [822, 384] on button "Vis genser" at bounding box center [826, 393] width 85 height 30
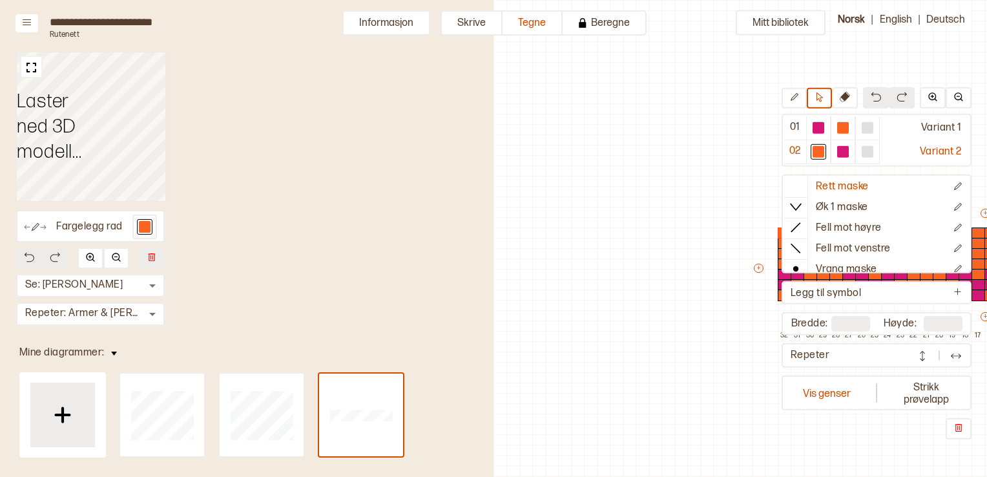
scroll to position [41, 483]
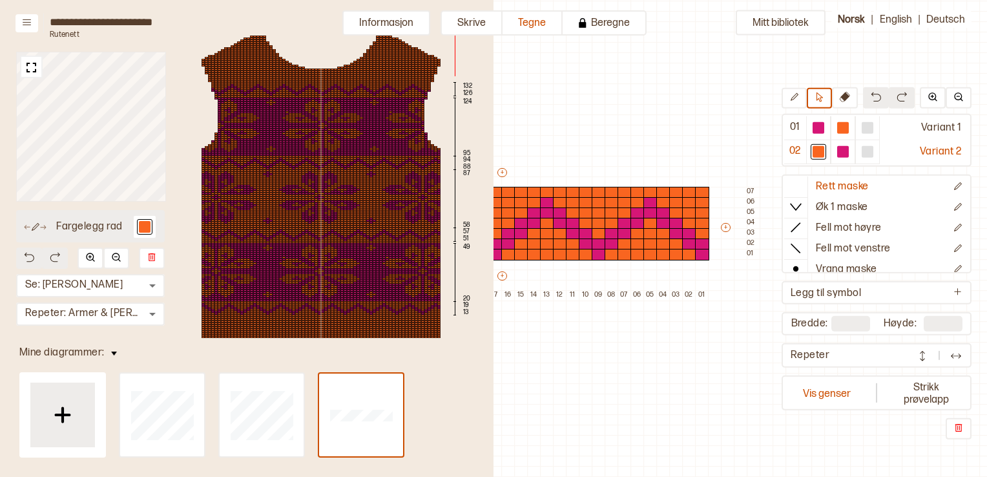
type input "*"
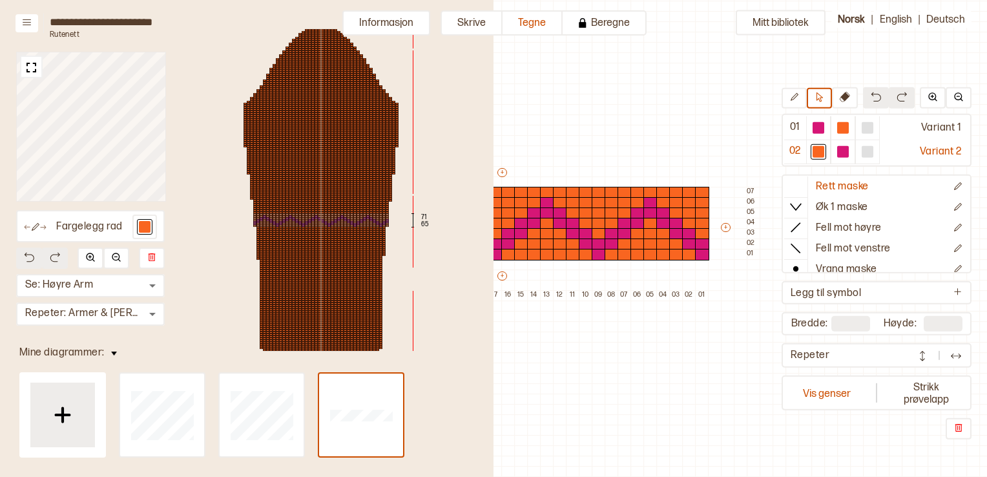
scroll to position [6, 0]
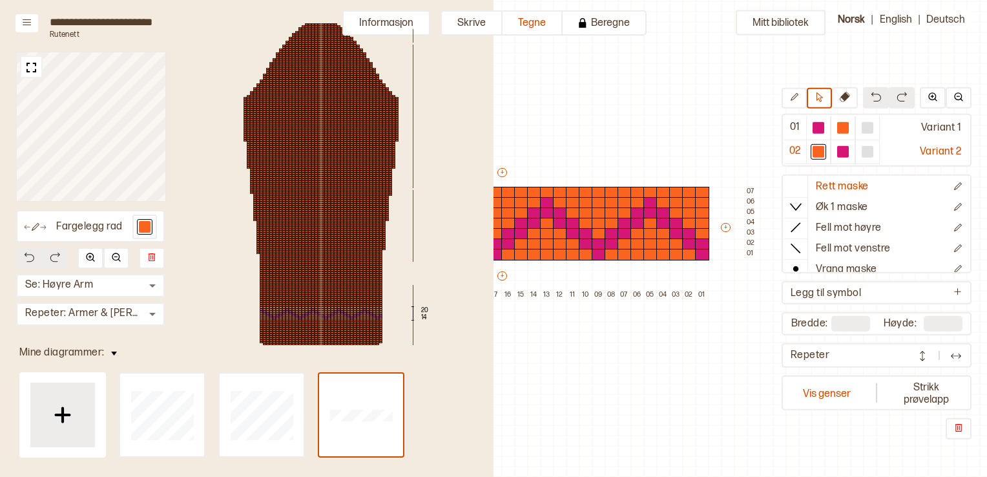
click at [298, 312] on div at bounding box center [299, 313] width 3 height 2
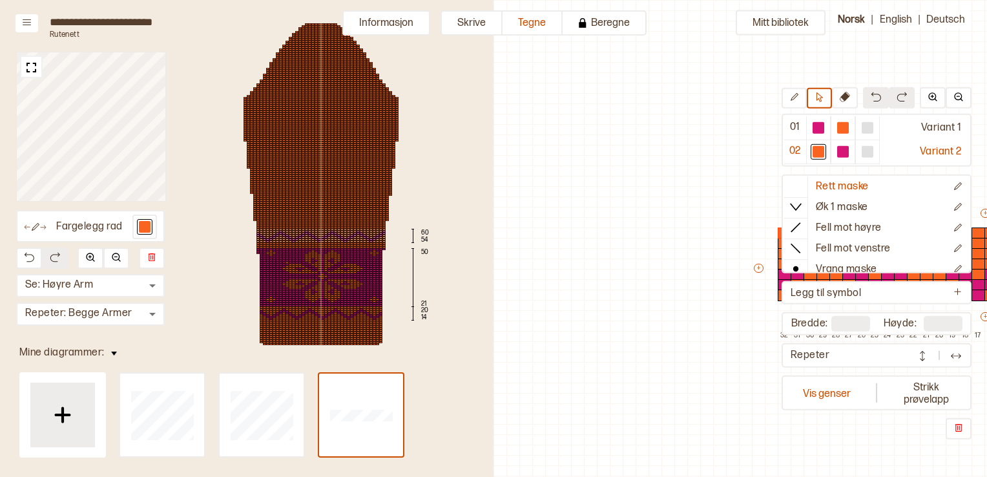
scroll to position [41, 483]
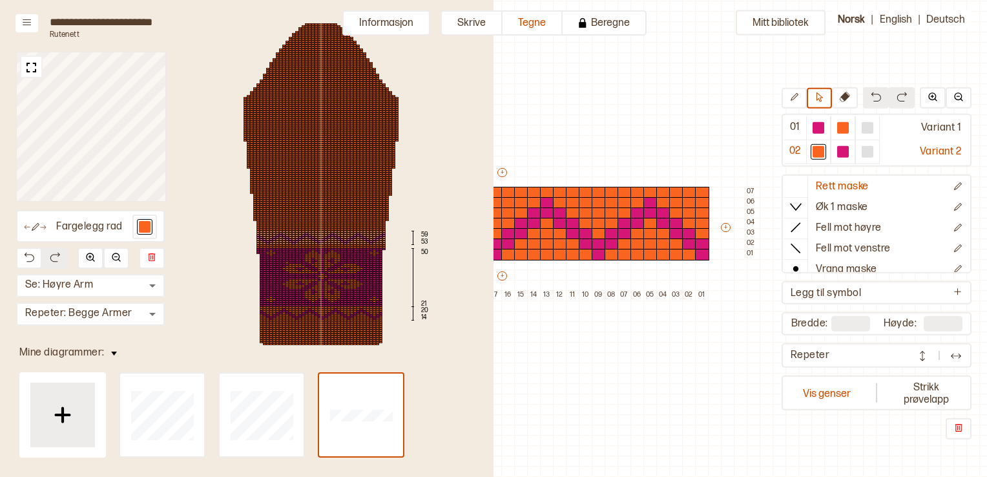
click at [318, 236] on div at bounding box center [319, 237] width 3 height 2
type input "**"
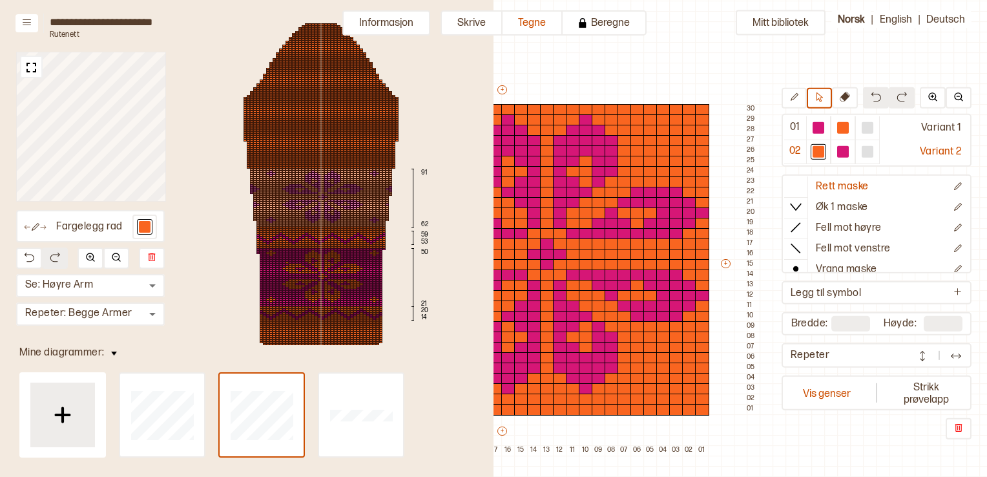
click at [308, 196] on div at bounding box center [309, 197] width 3 height 2
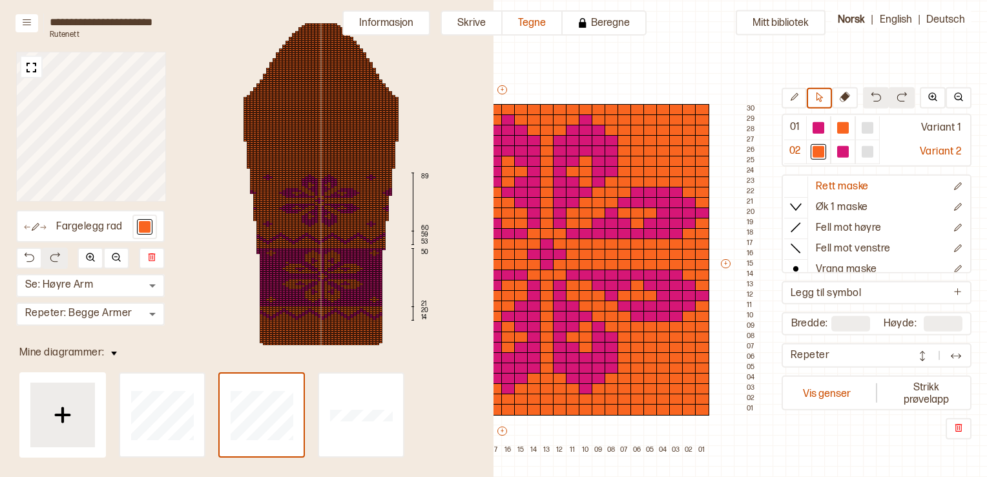
type input "*"
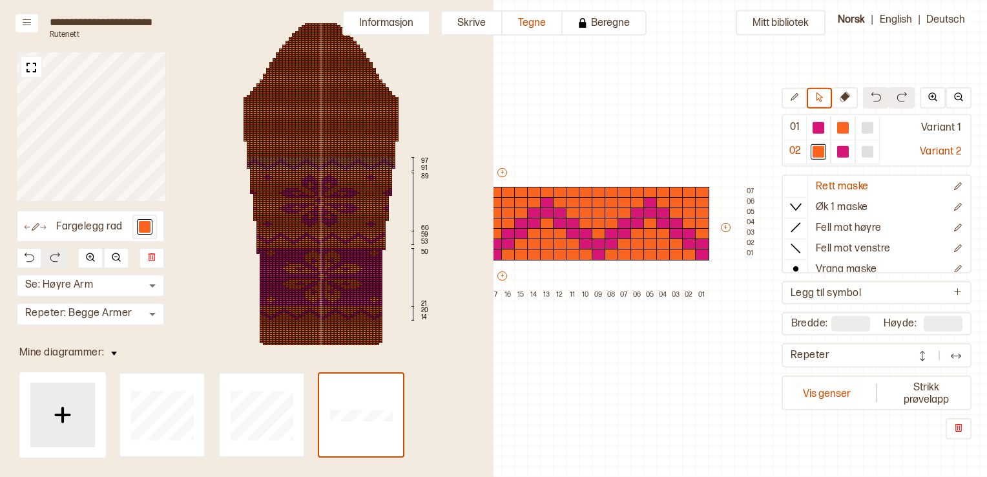
click at [318, 163] on div at bounding box center [319, 164] width 3 height 2
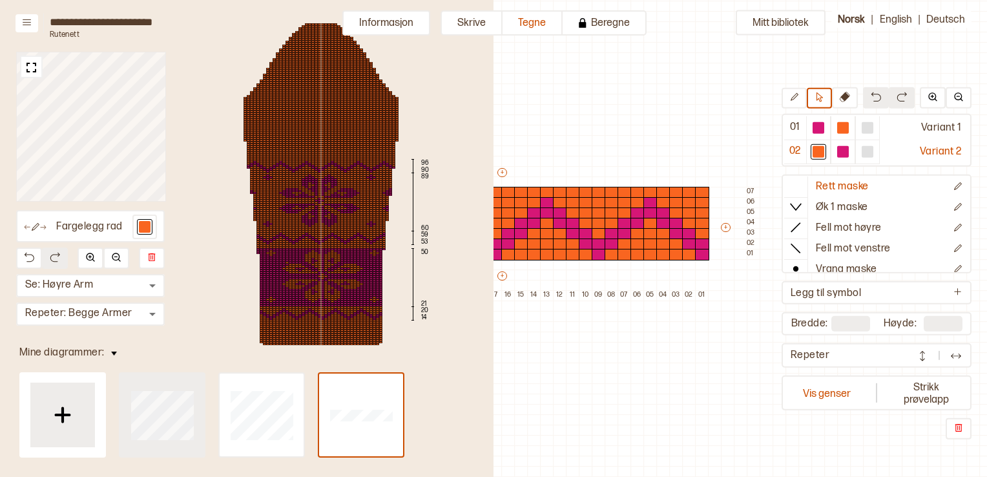
type input "**"
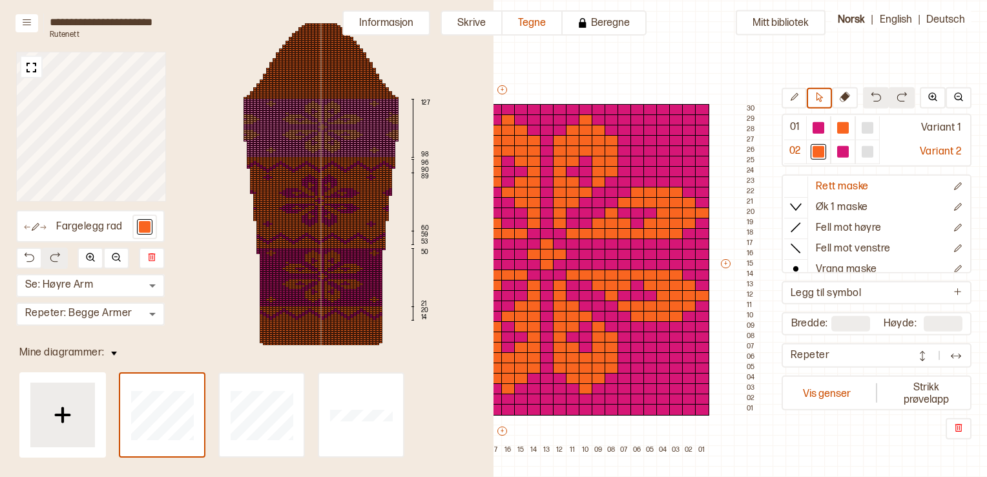
click at [308, 127] on div at bounding box center [309, 127] width 3 height 2
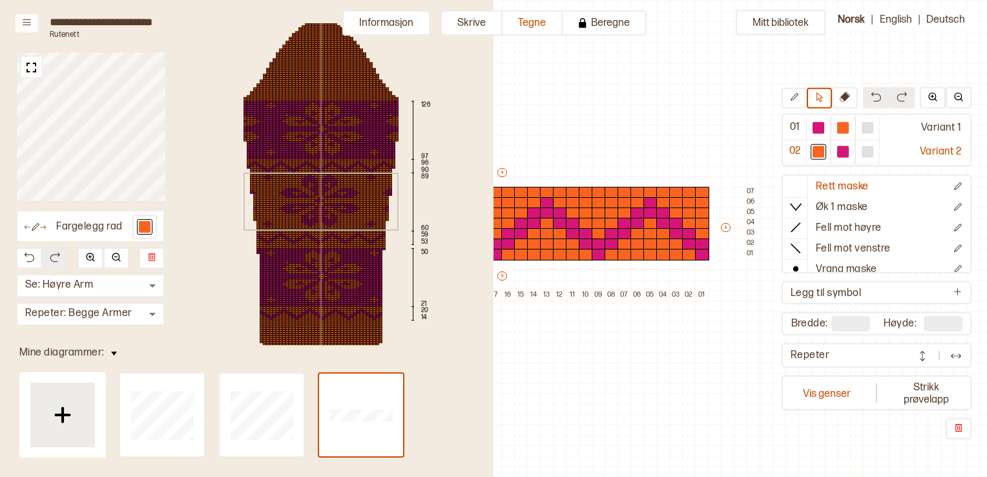
type input "*"
click at [318, 89] on div at bounding box center [319, 90] width 3 height 2
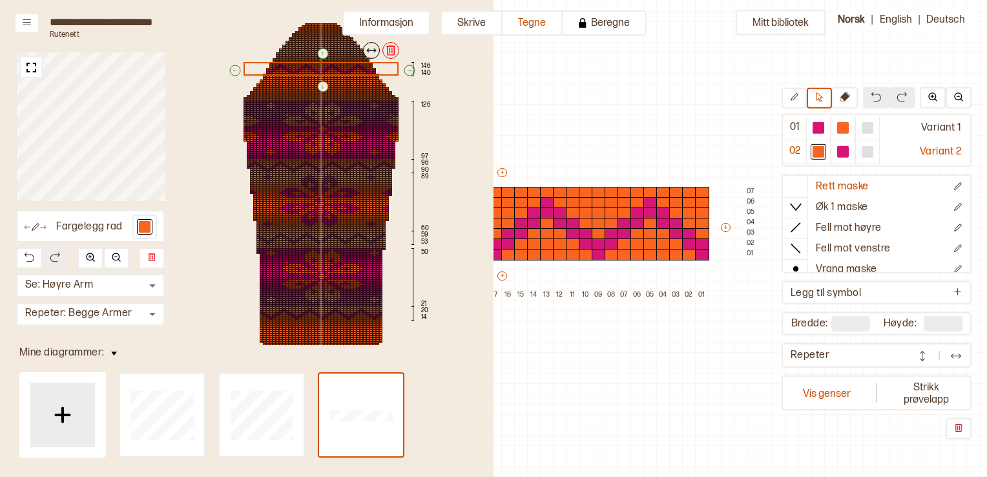
scroll to position [0, 0]
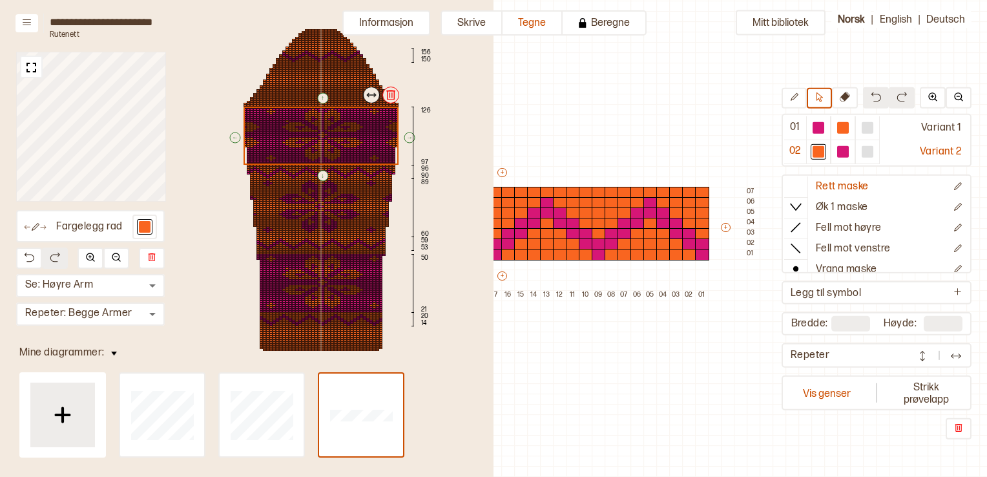
drag, startPoint x: 323, startPoint y: 136, endPoint x: 323, endPoint y: 91, distance: 44.6
click at [323, 91] on div at bounding box center [321, 190] width 155 height 322
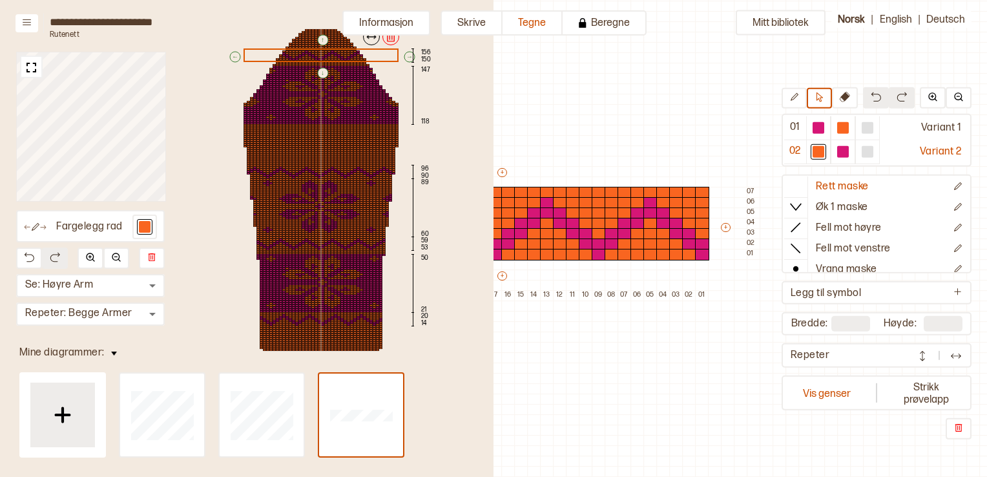
drag, startPoint x: 341, startPoint y: 54, endPoint x: 339, endPoint y: 35, distance: 19.6
click at [339, 35] on div at bounding box center [321, 190] width 155 height 322
click at [336, 48] on div at bounding box center [321, 55] width 155 height 14
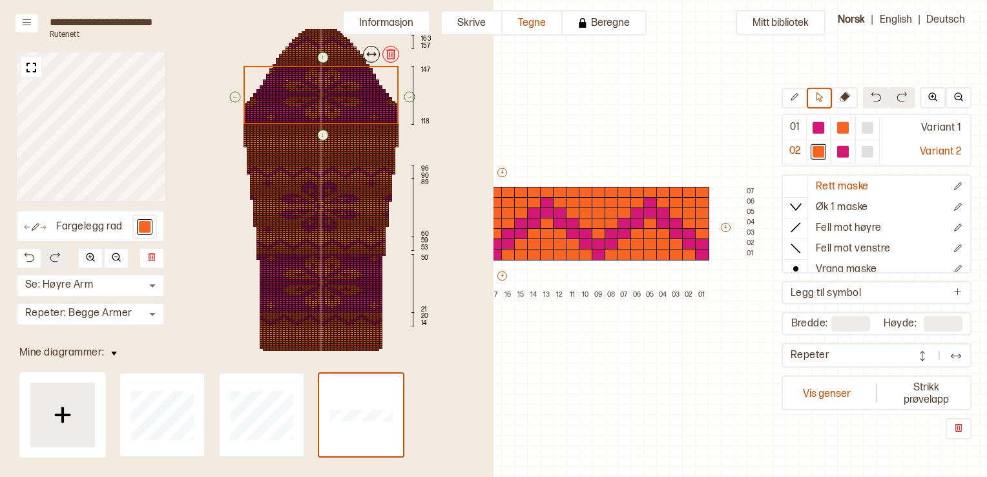
drag, startPoint x: 322, startPoint y: 87, endPoint x: 322, endPoint y: 71, distance: 16.2
click at [322, 71] on div "↑ ← ↓ → 163 157 147 118 96 90 89 60 59 53 50 21 20 14" at bounding box center [321, 189] width 233 height 341
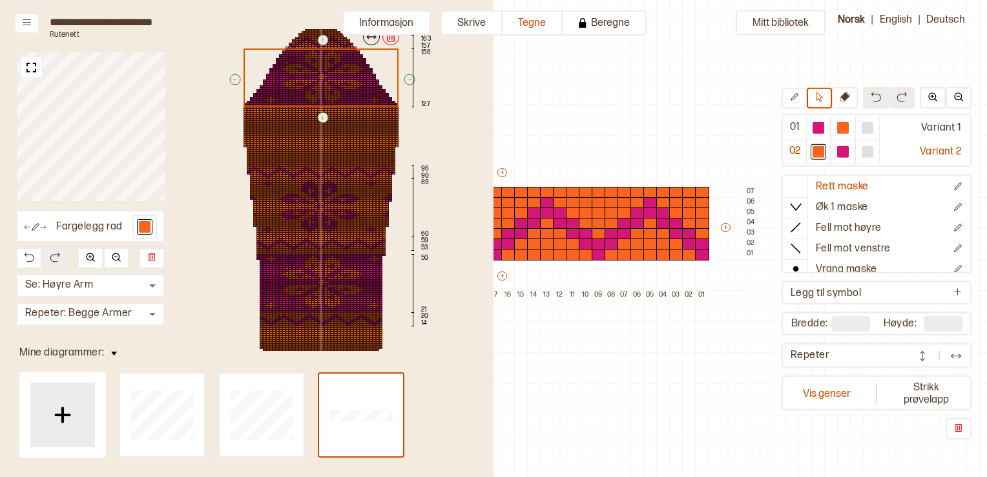
click at [322, 169] on div "↑ ← ↓ → 163 157 156 127 96 90 89 60 59 53 50 21 20 14" at bounding box center [321, 189] width 233 height 341
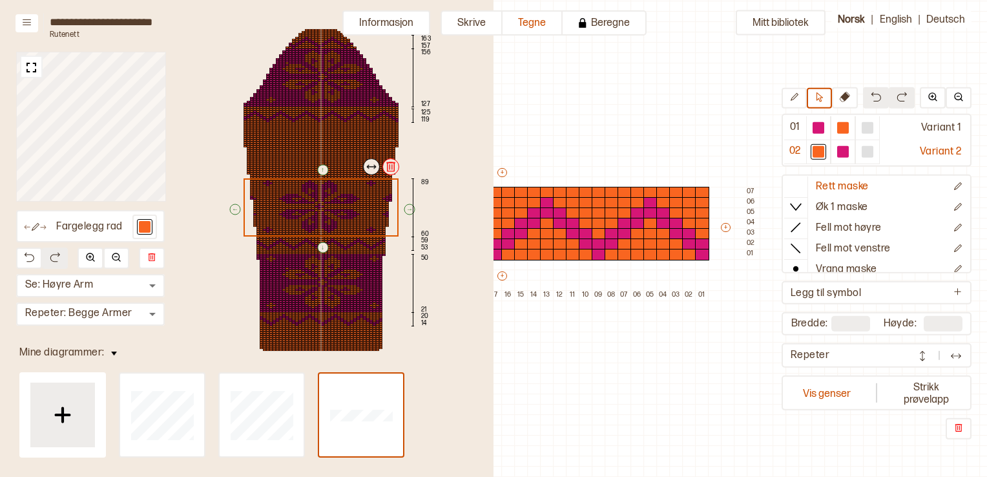
drag, startPoint x: 317, startPoint y: 200, endPoint x: 319, endPoint y: 151, distance: 49.8
click at [319, 151] on div at bounding box center [321, 190] width 155 height 322
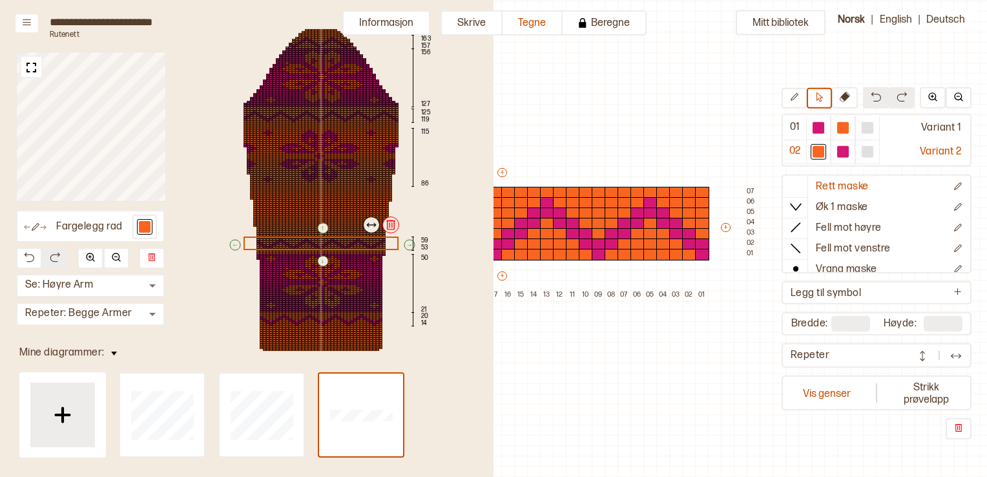
click at [313, 244] on div "↑ ← ↓ → 163 157 156 127 125 119 115 86 59 53 50 21 20 14" at bounding box center [321, 189] width 233 height 341
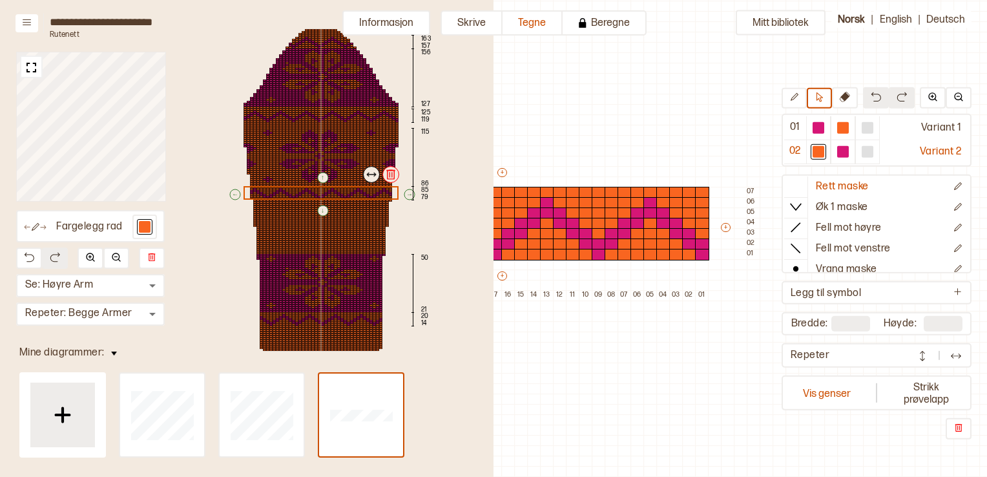
click at [304, 277] on div "↑ ← ↓ → 163 157 156 127 125 119 115 86 85 79 50 21 20 14" at bounding box center [321, 189] width 233 height 341
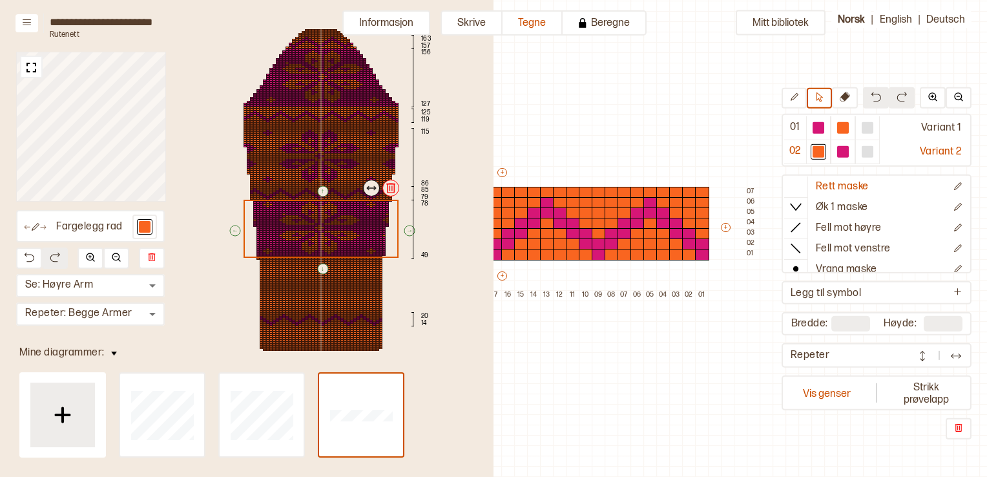
click at [314, 319] on div "↑ ← ↓ → 163 157 156 127 125 119 115 86 85 79 78 49 20 14" at bounding box center [321, 189] width 233 height 341
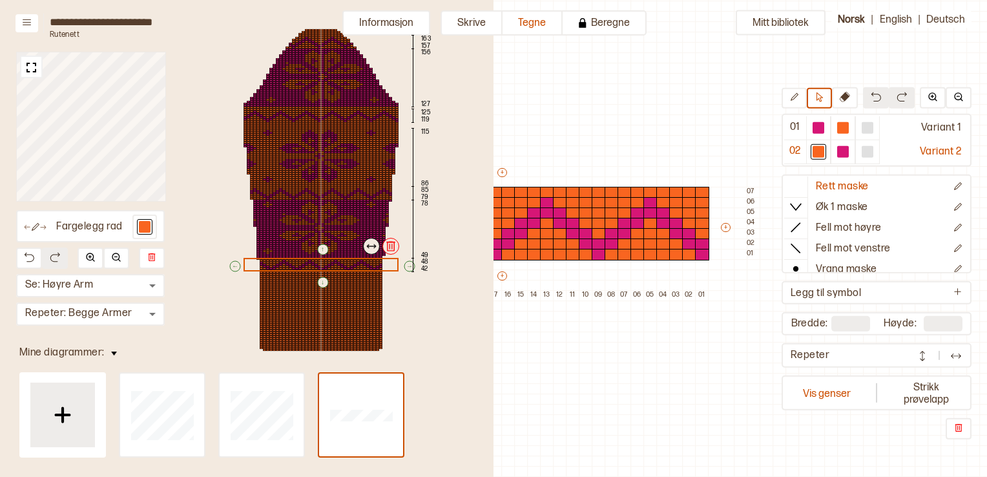
click at [235, 349] on div "↑ ← ↓ → 163 157 156 127 125 119 115 86 85 79 78 49 48 42" at bounding box center [321, 189] width 233 height 341
click at [31, 70] on img at bounding box center [31, 67] width 16 height 16
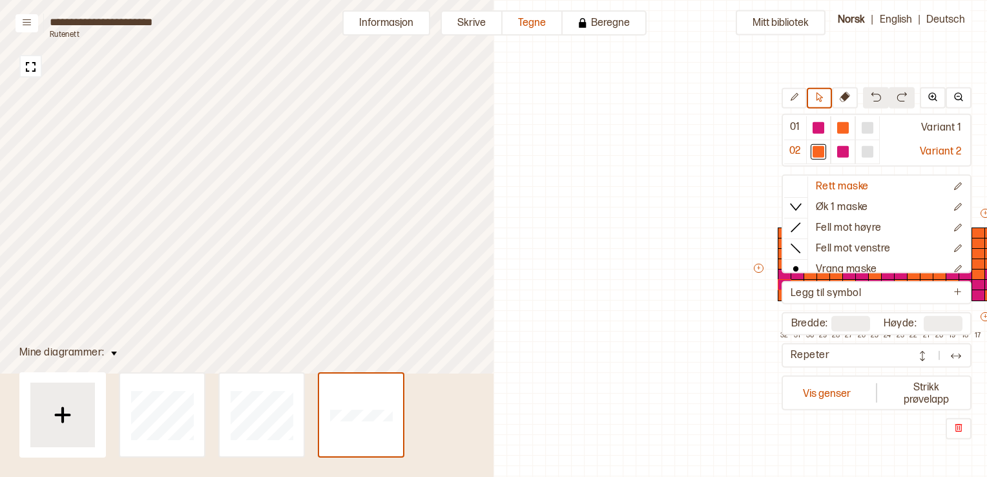
scroll to position [41, 483]
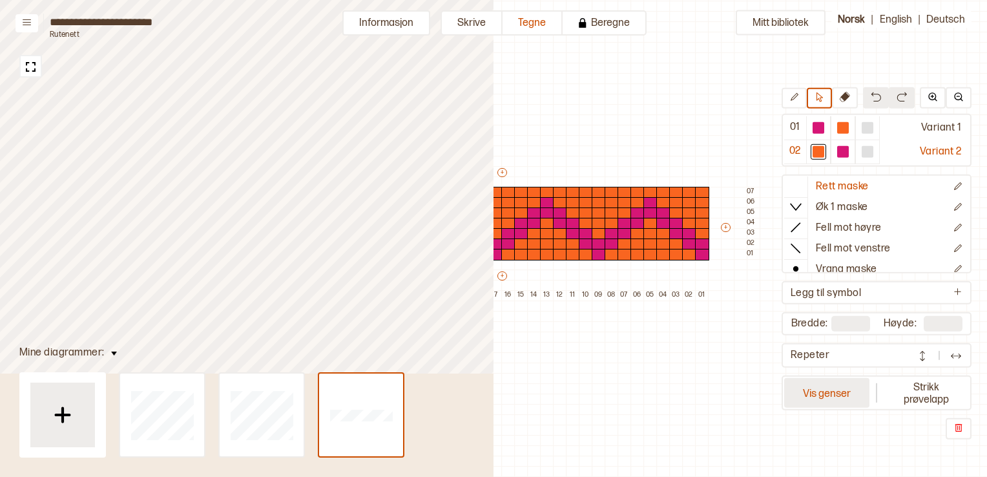
click at [835, 391] on button "Vis genser" at bounding box center [826, 393] width 85 height 30
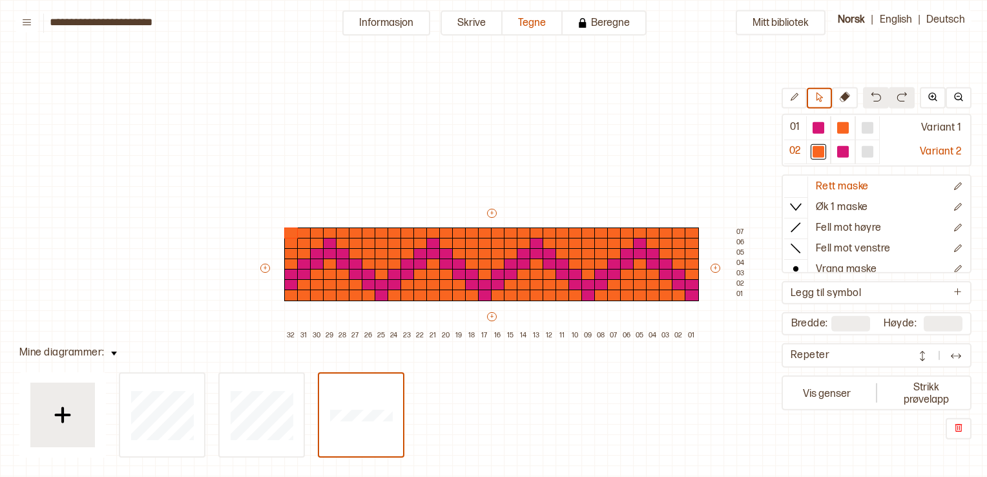
scroll to position [41, 16]
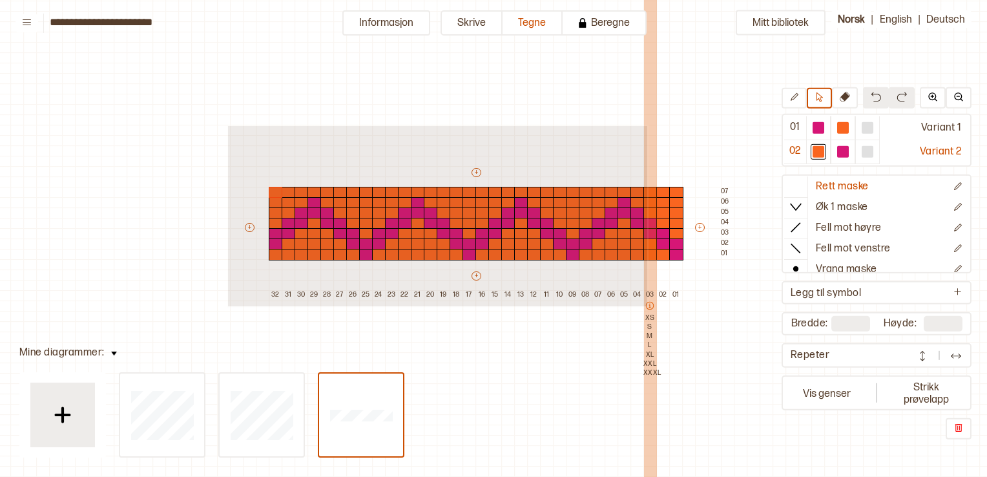
drag, startPoint x: 227, startPoint y: 125, endPoint x: 645, endPoint y: 304, distance: 455.5
click at [646, 305] on div "Mitt bibliotek 01 Variant 1 02 Variant 2 Rett maske Øk 1 maske Fell mot høyre F…" at bounding box center [971, 436] width 1974 height 954
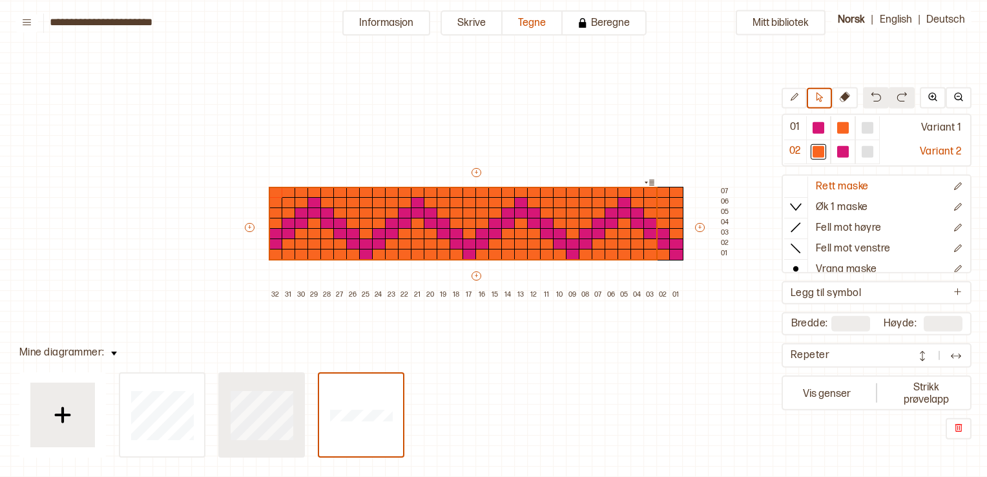
type input "**"
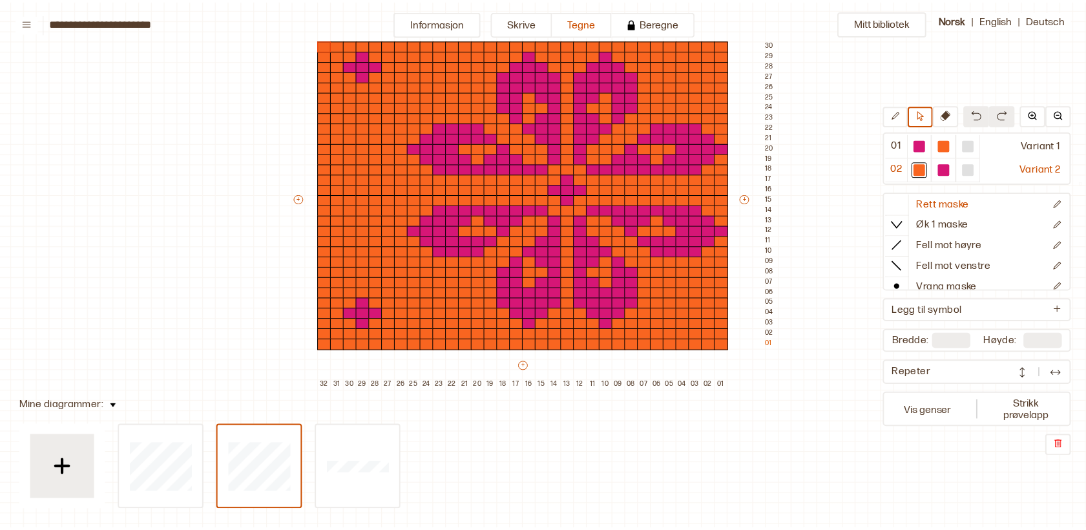
scroll to position [80, 16]
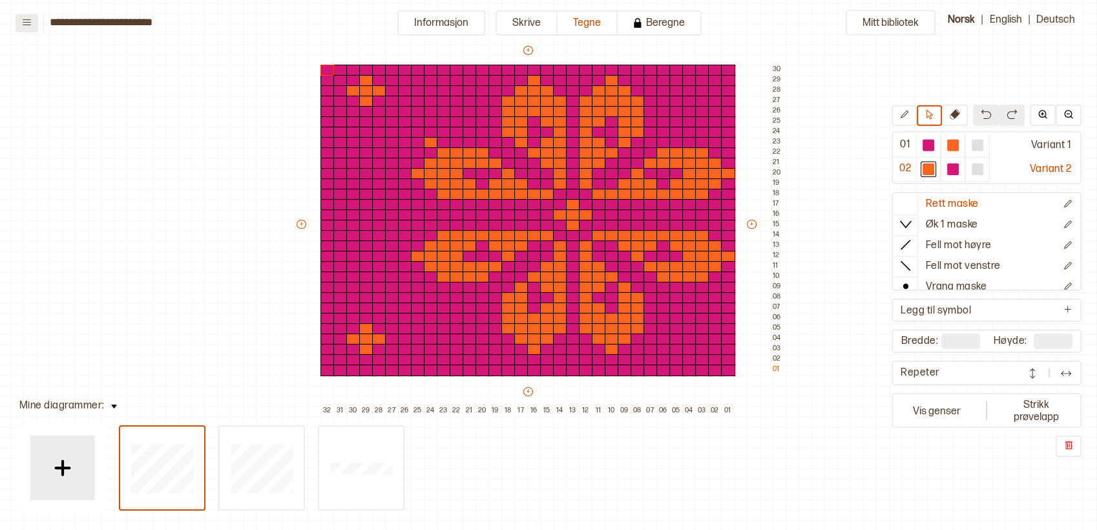
click at [30, 26] on icon at bounding box center [27, 22] width 10 height 10
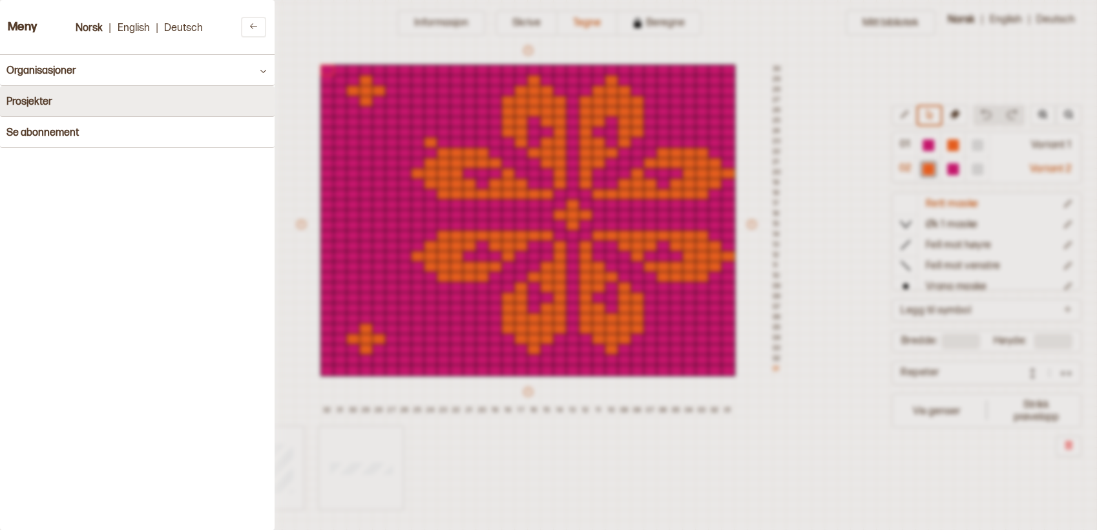
click at [38, 98] on h4 "Prosjekter" at bounding box center [29, 102] width 46 height 12
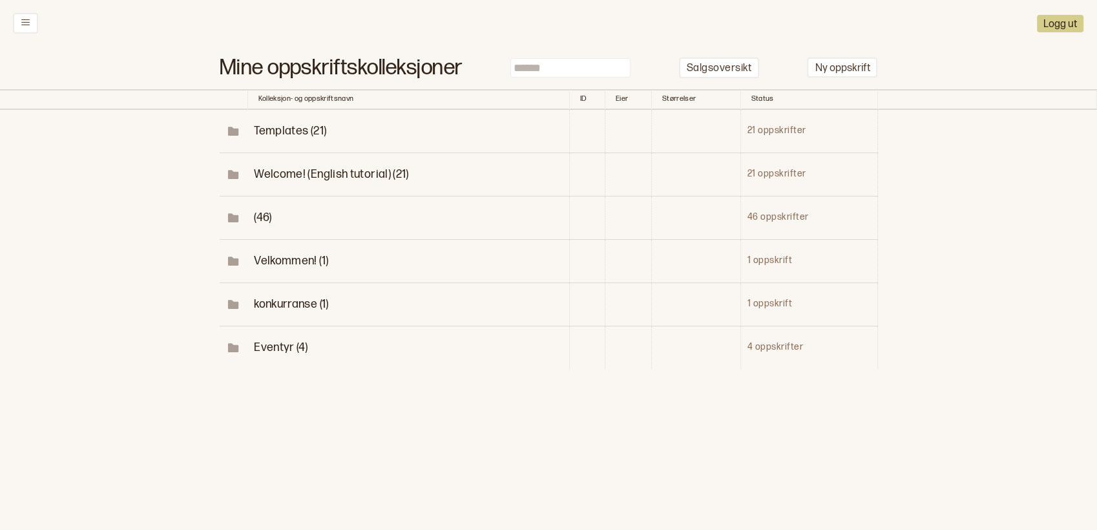
click at [264, 214] on span "(46)" at bounding box center [262, 218] width 17 height 14
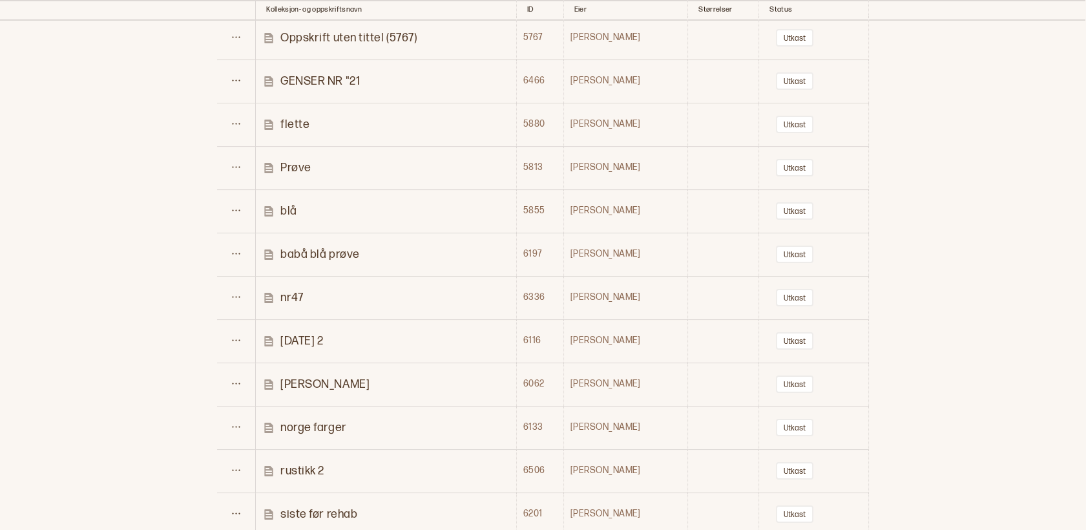
scroll to position [646, 0]
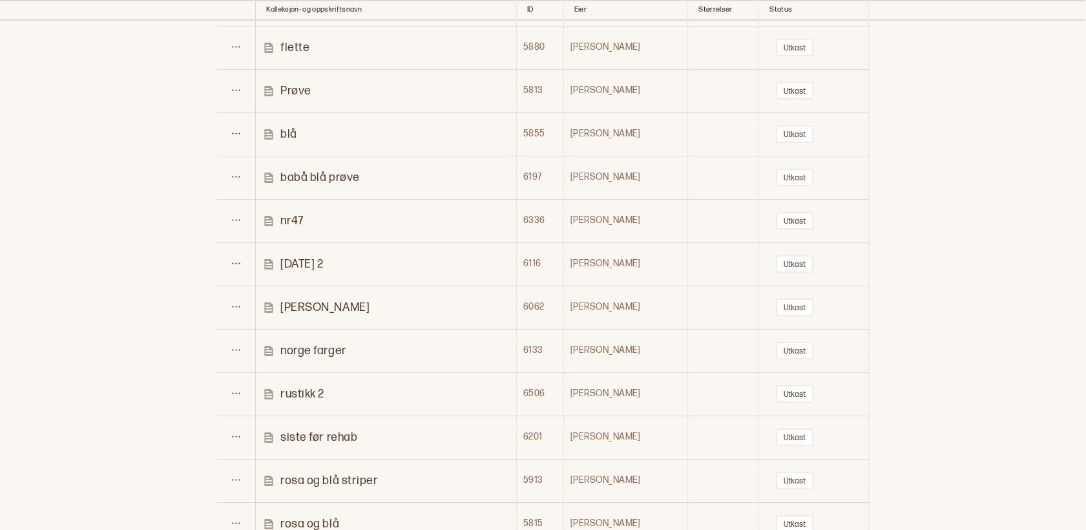
click at [304, 391] on p "rustikk 2" at bounding box center [302, 393] width 44 height 15
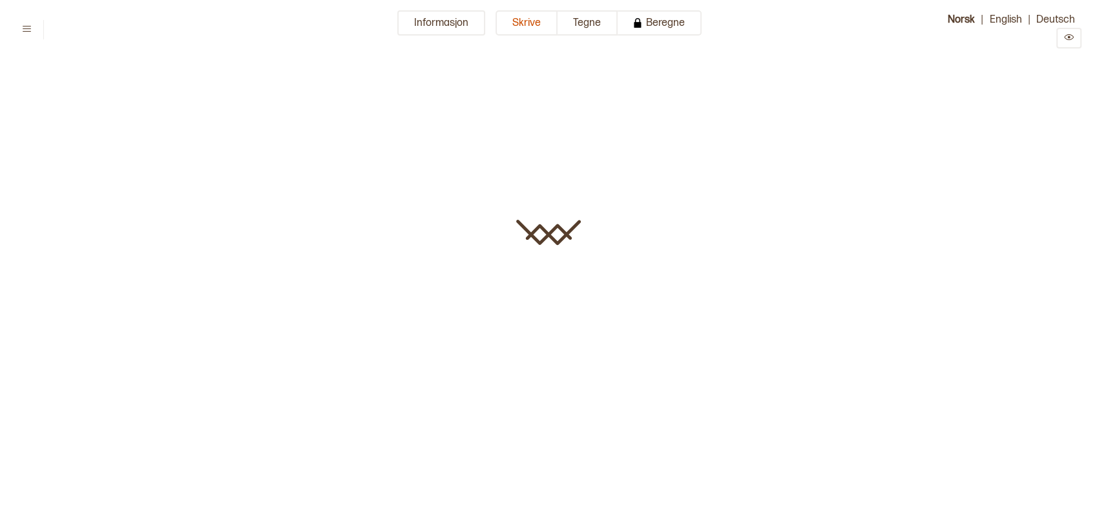
type input "*********"
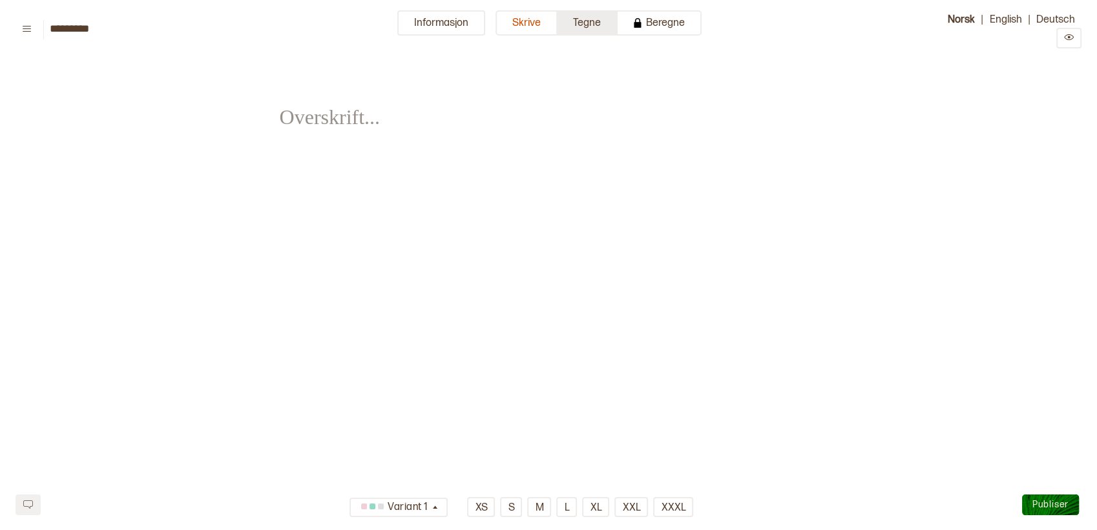
click at [587, 21] on button "Tegne" at bounding box center [588, 22] width 60 height 25
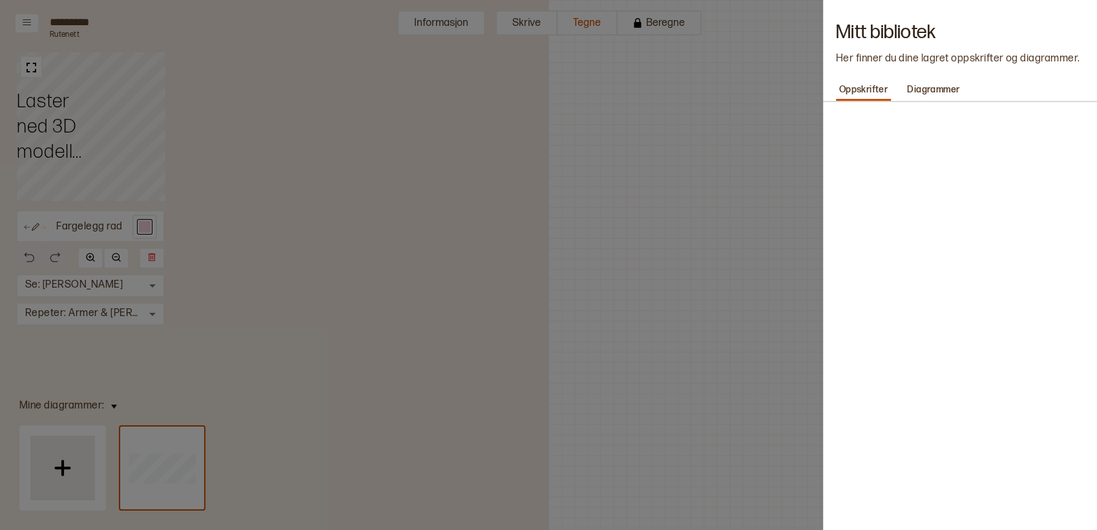
scroll to position [41, 537]
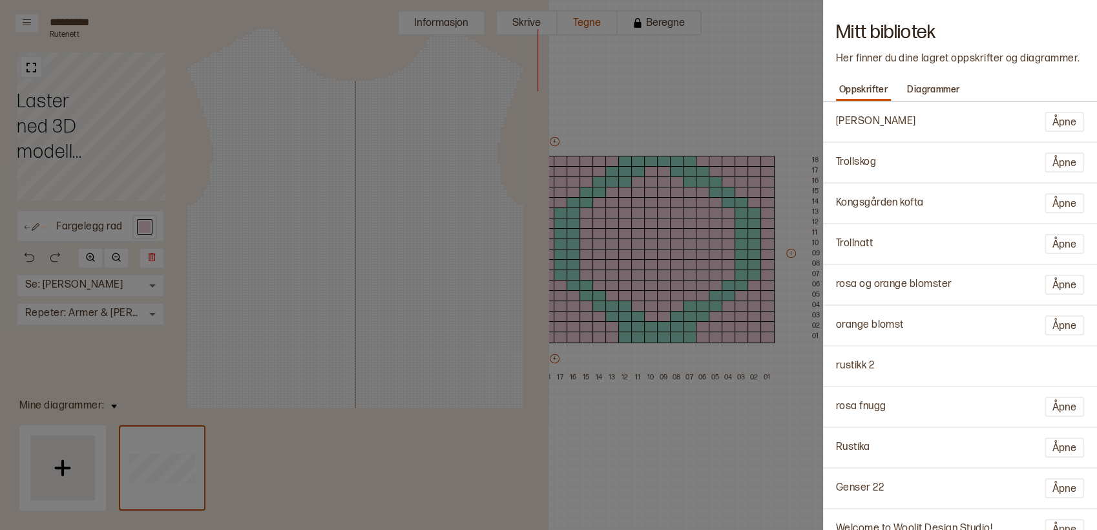
click at [863, 445] on p "Rustika" at bounding box center [853, 448] width 34 height 14
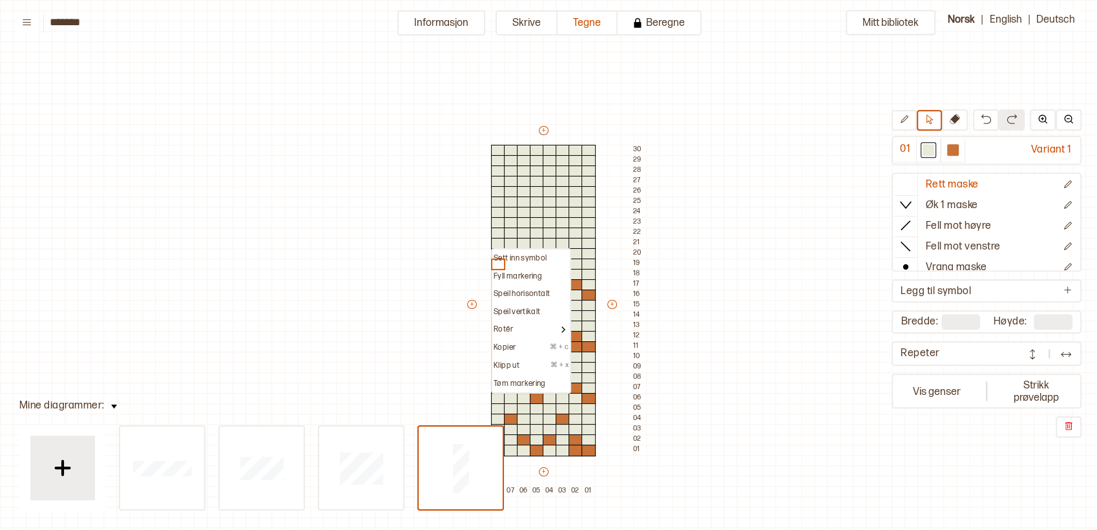
scroll to position [41, 13]
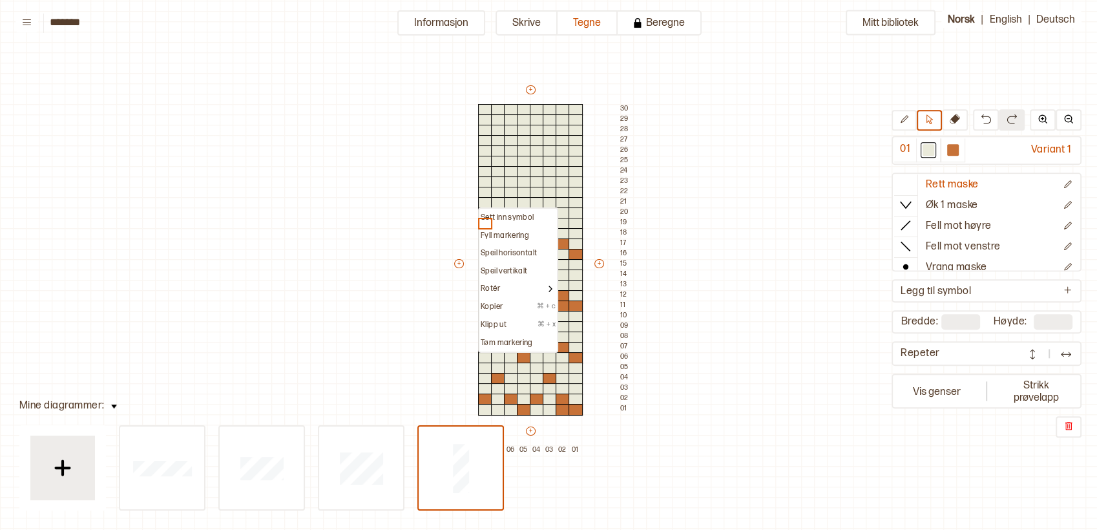
click at [661, 230] on div "Mitt bibliotek 01 Variant 1 Rett maske Øk 1 maske Fell mot høyre Fell mot venst…" at bounding box center [1084, 488] width 2194 height 1059
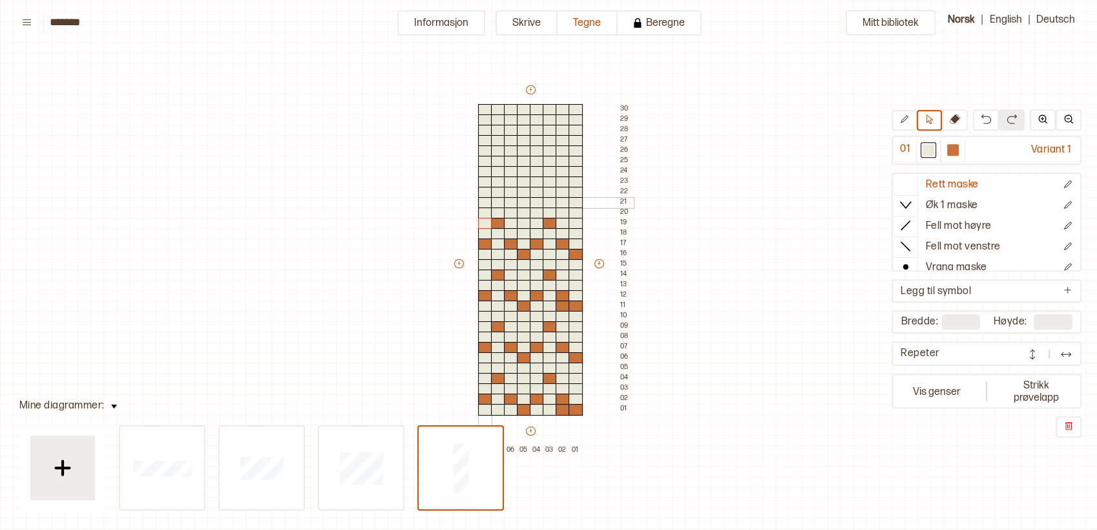
click at [479, 202] on div at bounding box center [485, 203] width 14 height 12
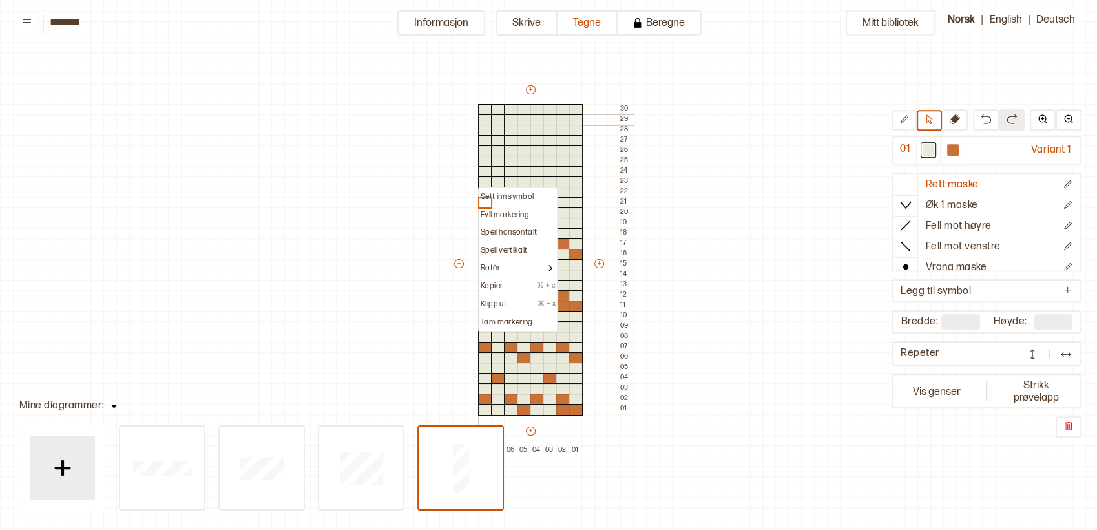
click at [483, 123] on div at bounding box center [485, 120] width 14 height 12
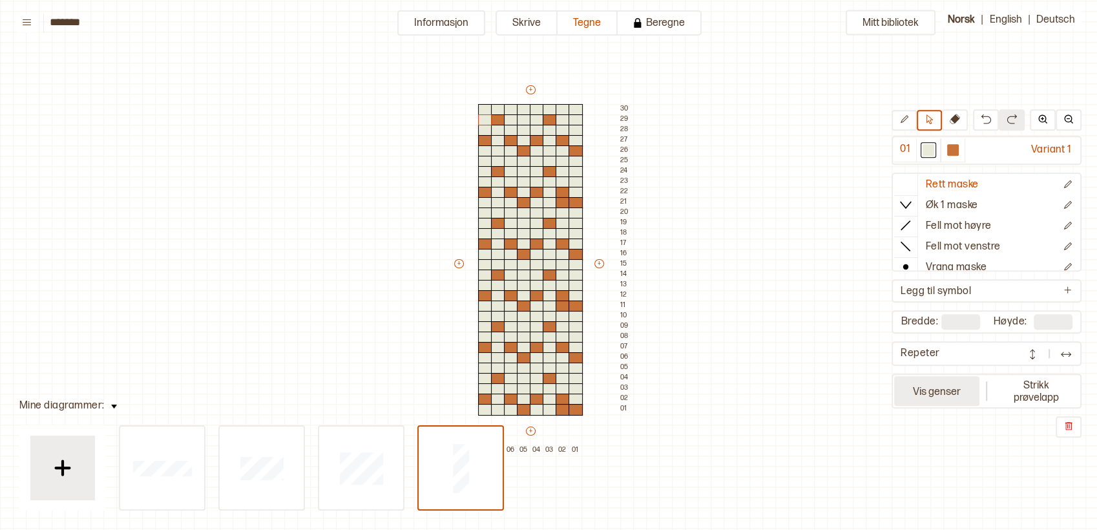
click at [964, 390] on button "Vis genser" at bounding box center [936, 392] width 85 height 30
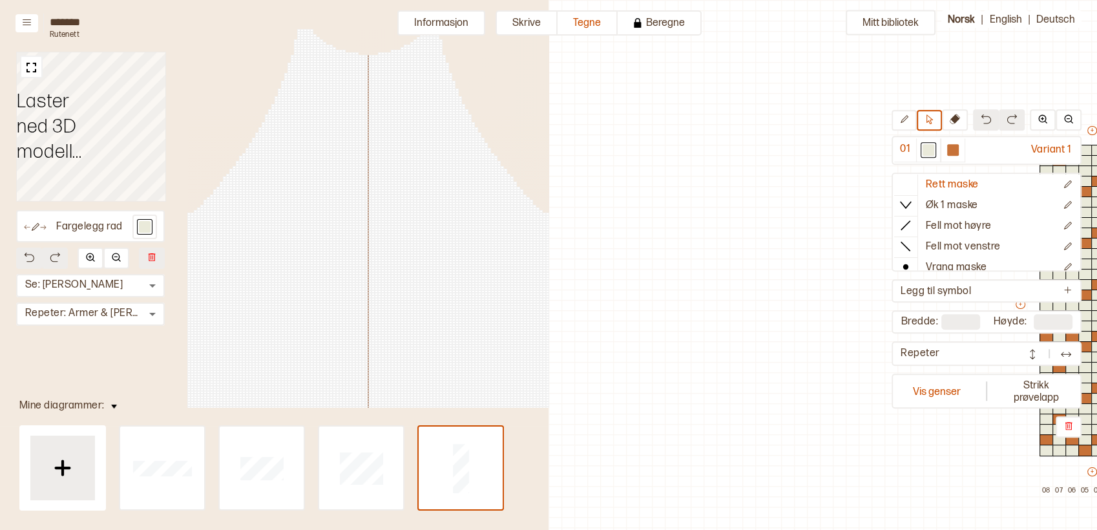
scroll to position [51, 377]
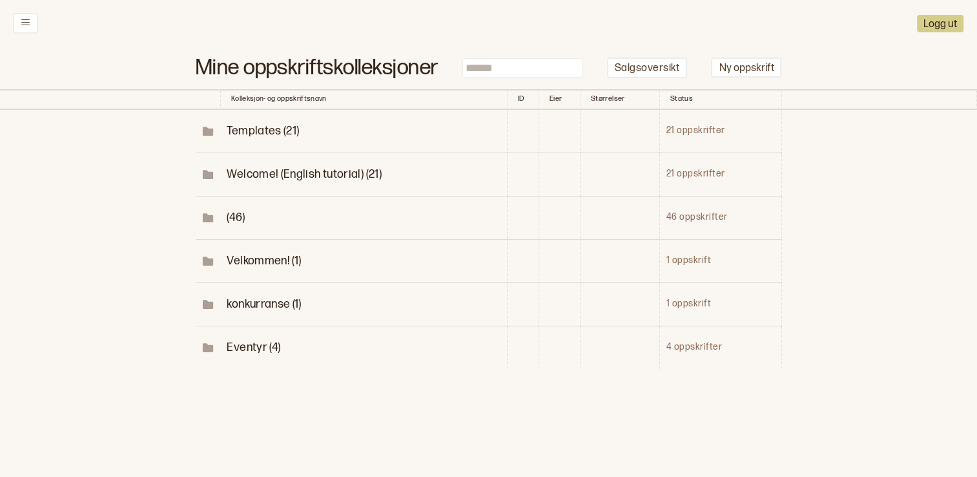
click at [230, 211] on span "(46)" at bounding box center [235, 218] width 17 height 14
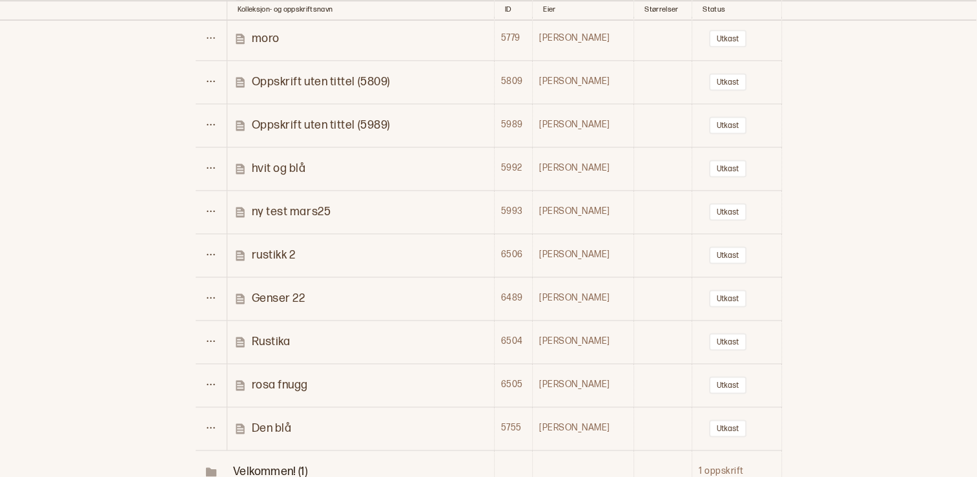
scroll to position [1809, 0]
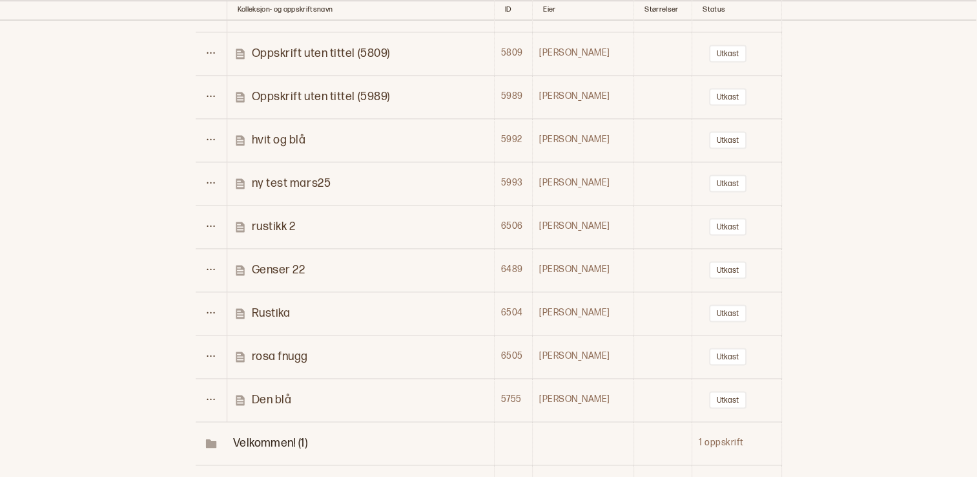
click at [274, 306] on p "Rustika" at bounding box center [271, 313] width 39 height 15
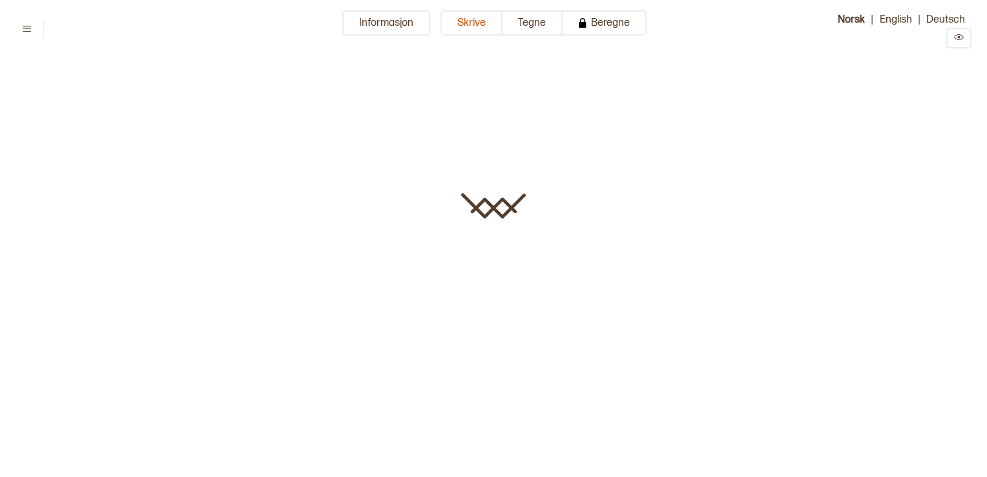
type input "*******"
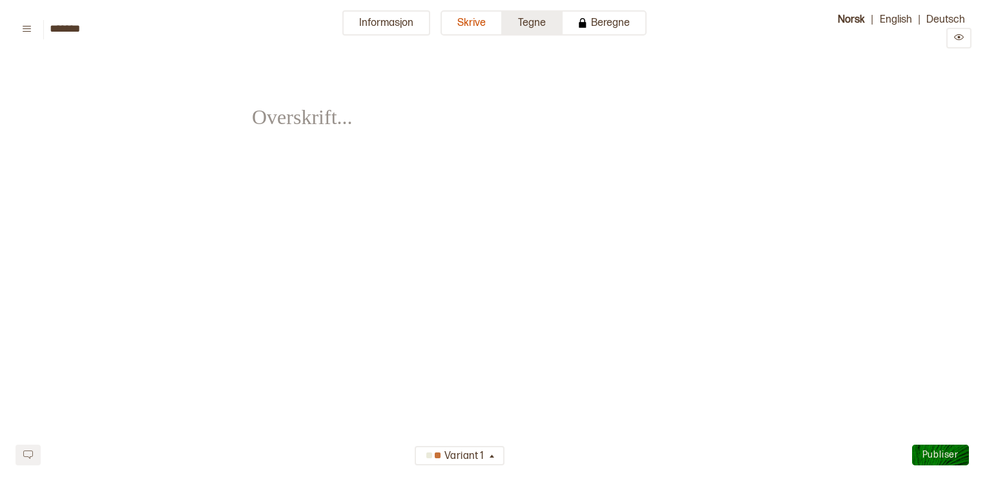
click at [530, 15] on button "Tegne" at bounding box center [533, 22] width 60 height 25
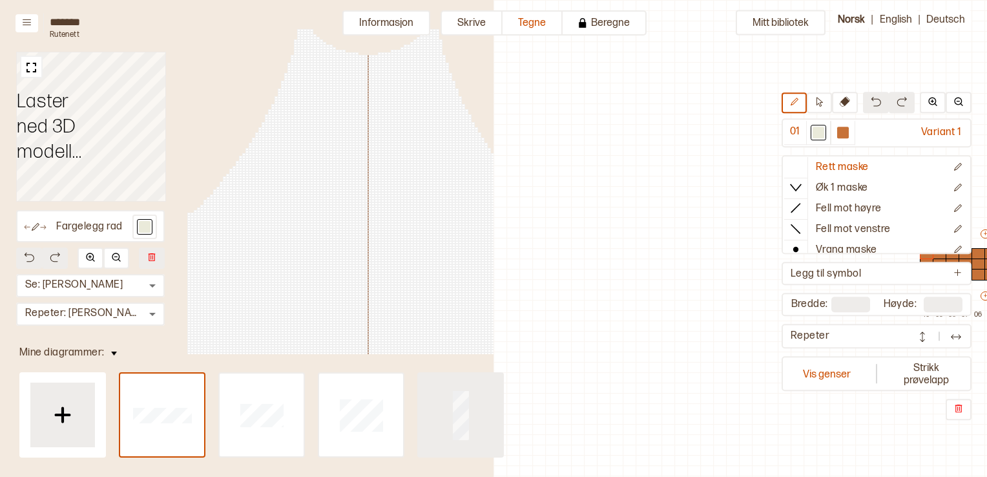
scroll to position [41, 366]
